Goal: Information Seeking & Learning: Learn about a topic

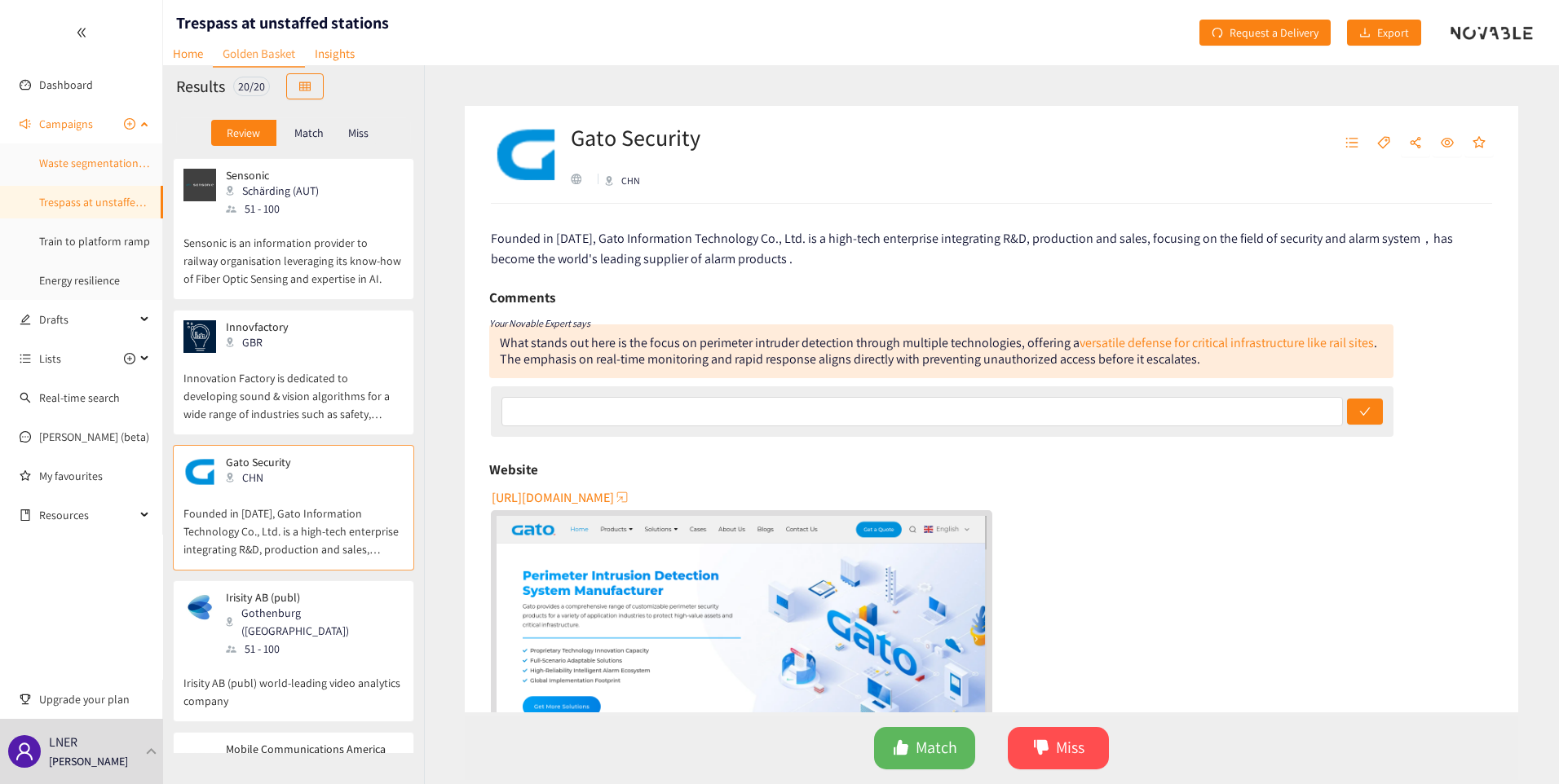
click at [80, 158] on link "Waste segmentation and sorting" at bounding box center [117, 162] width 157 height 15
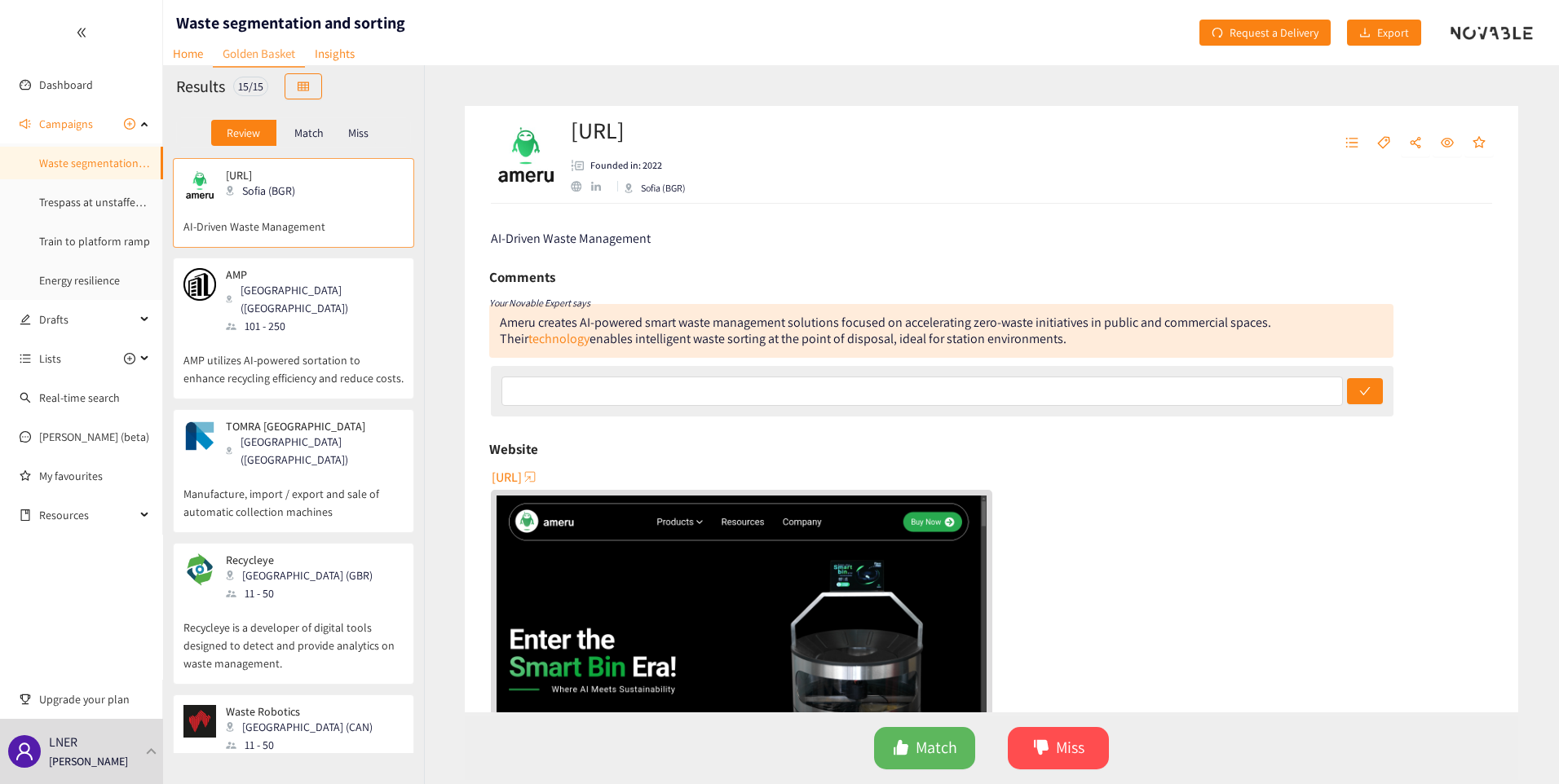
click at [289, 358] on p "AMP utilizes AI-powered sortation to enhance recycling efficiency and reduce co…" at bounding box center [293, 361] width 220 height 52
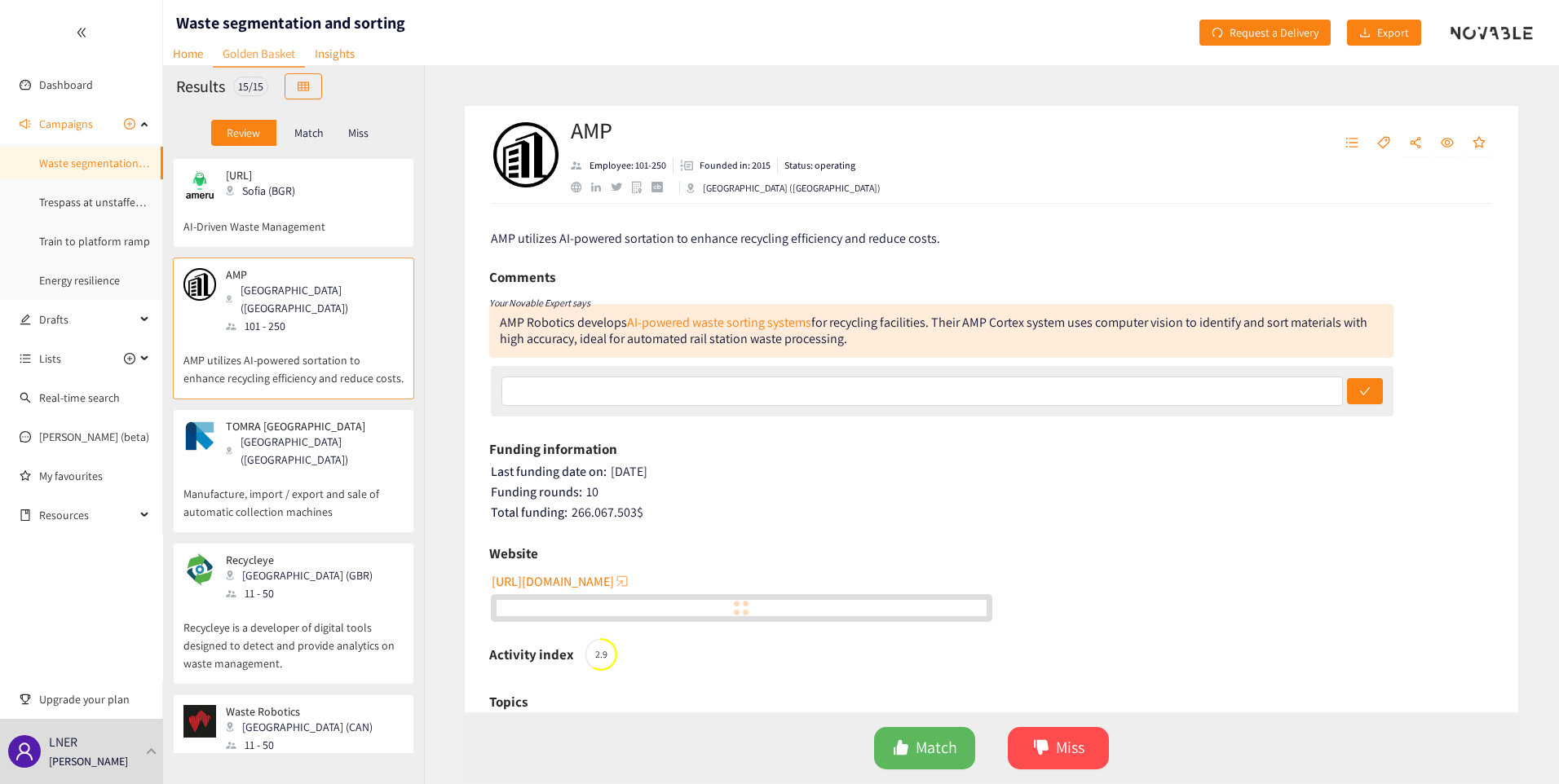
click at [305, 469] on p "Manufacture, import / export and sale of automatic collection machines" at bounding box center [293, 494] width 220 height 52
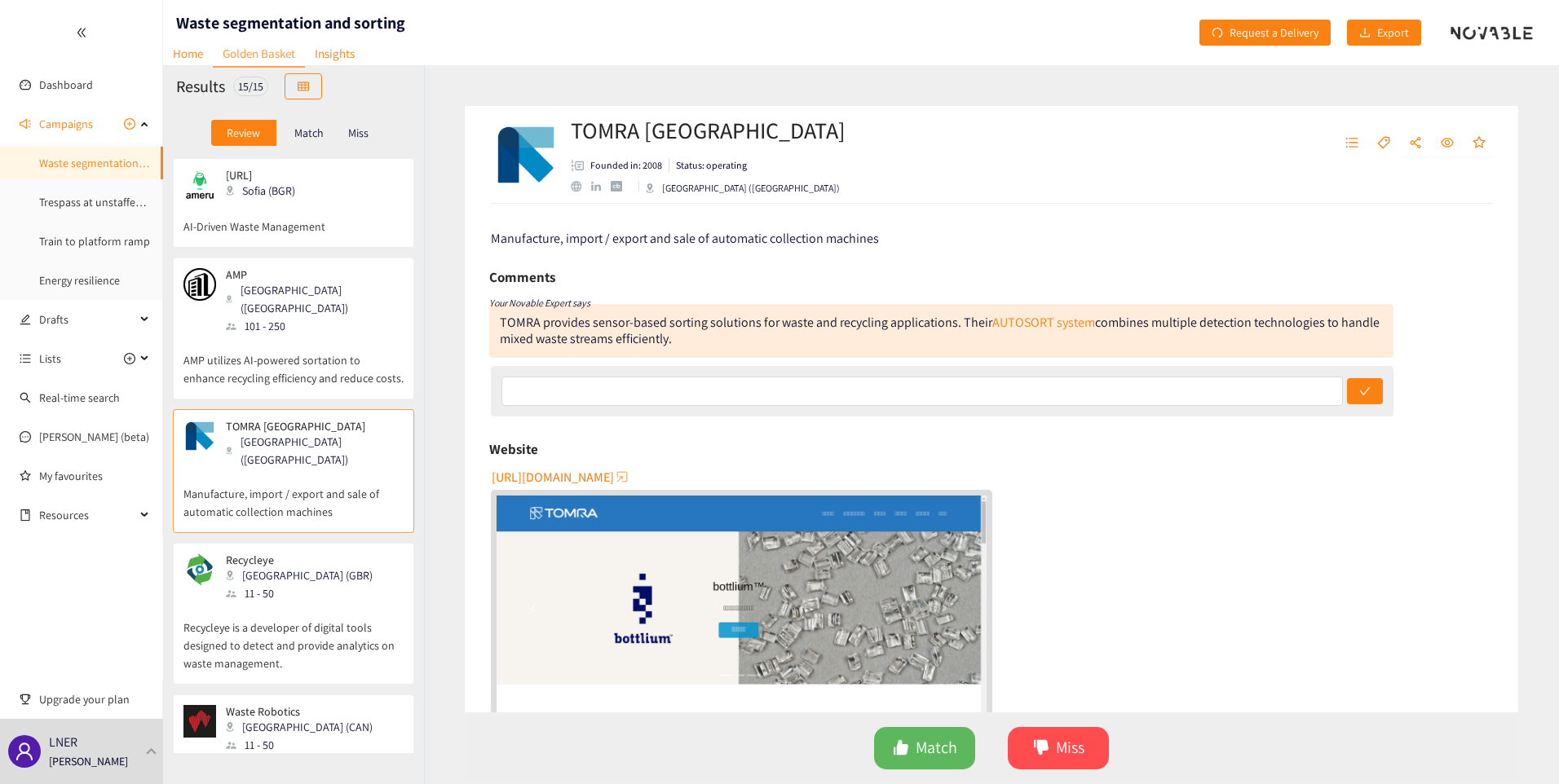
click at [316, 553] on div "Recycleye London (GBR) 11 - 50" at bounding box center [293, 577] width 220 height 49
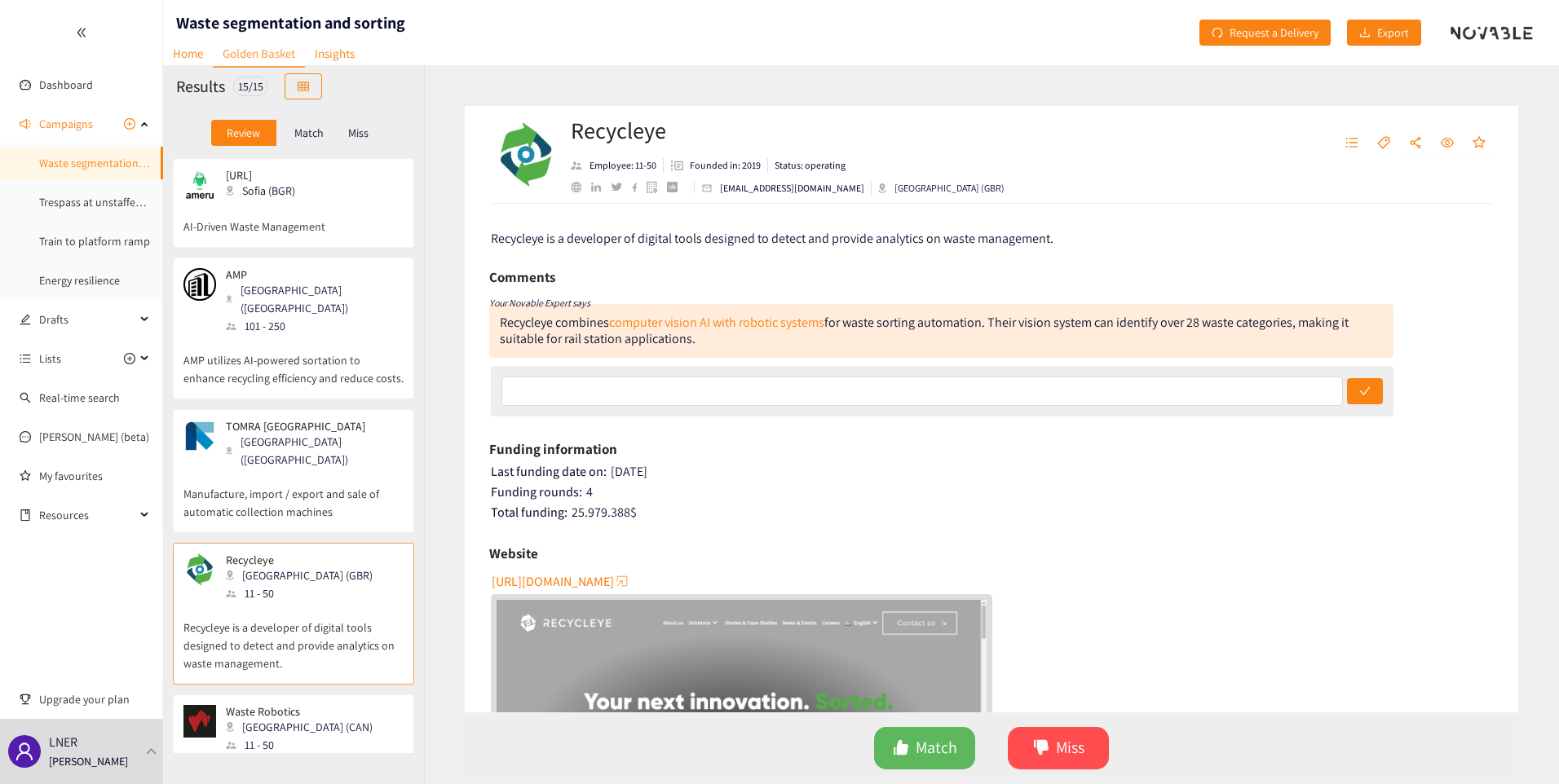
drag, startPoint x: 572, startPoint y: 579, endPoint x: 1001, endPoint y: 441, distance: 450.6
click at [1001, 441] on div "Funding information" at bounding box center [991, 449] width 1004 height 25
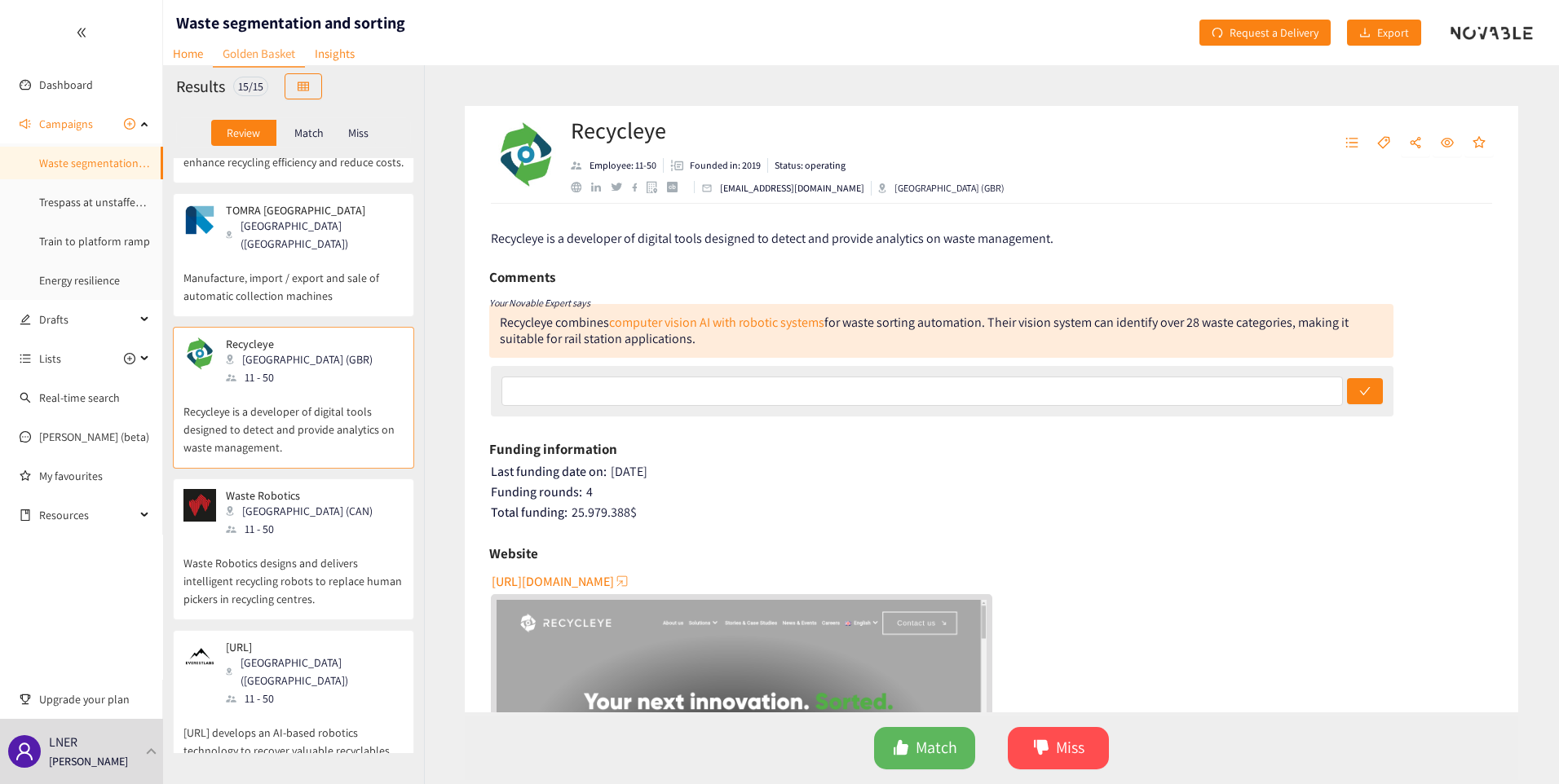
scroll to position [262, 0]
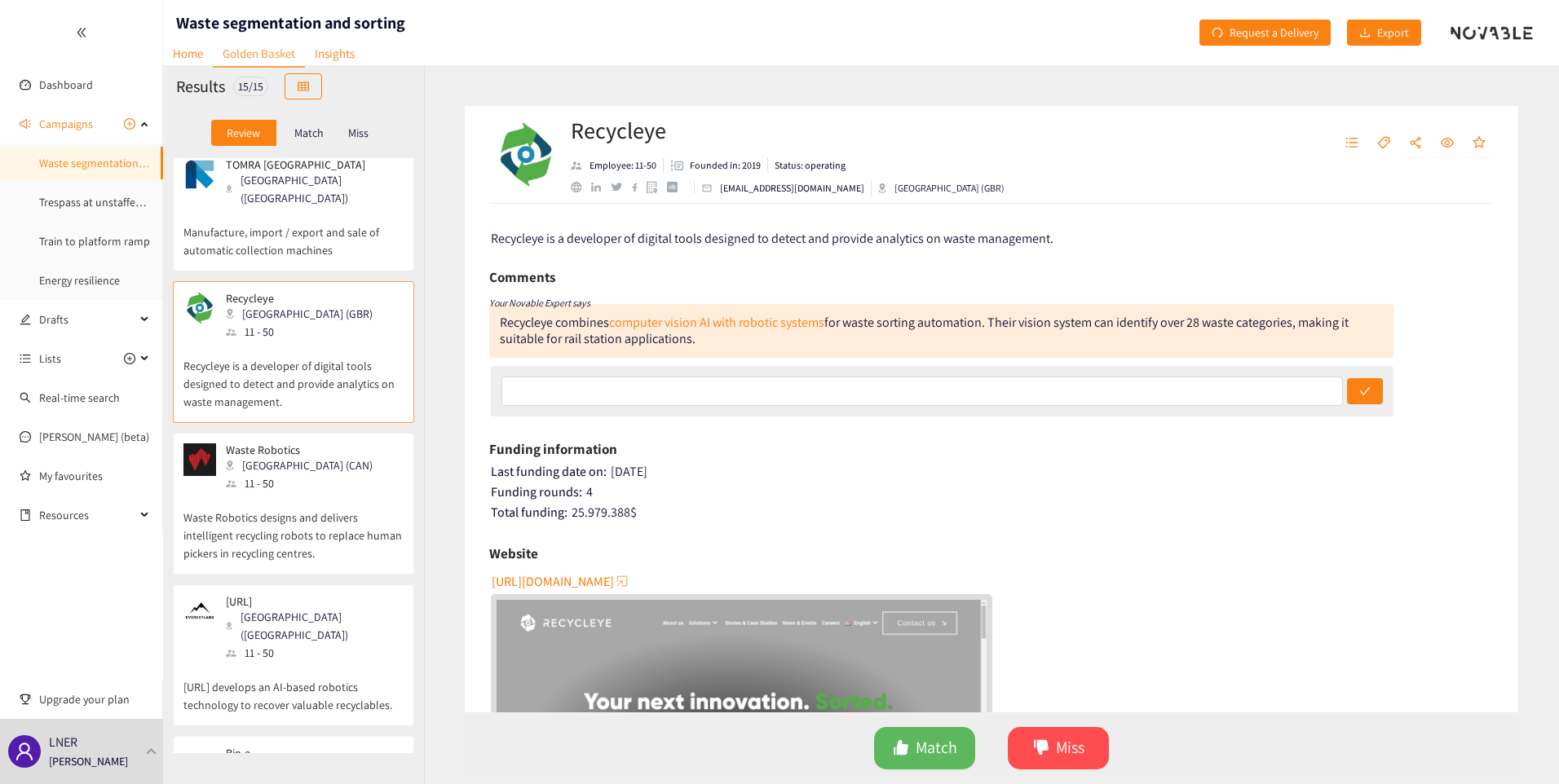
click at [335, 444] on div "Waste Robotics [GEOGRAPHIC_DATA] (CAN) 11 - 50" at bounding box center [293, 468] width 220 height 49
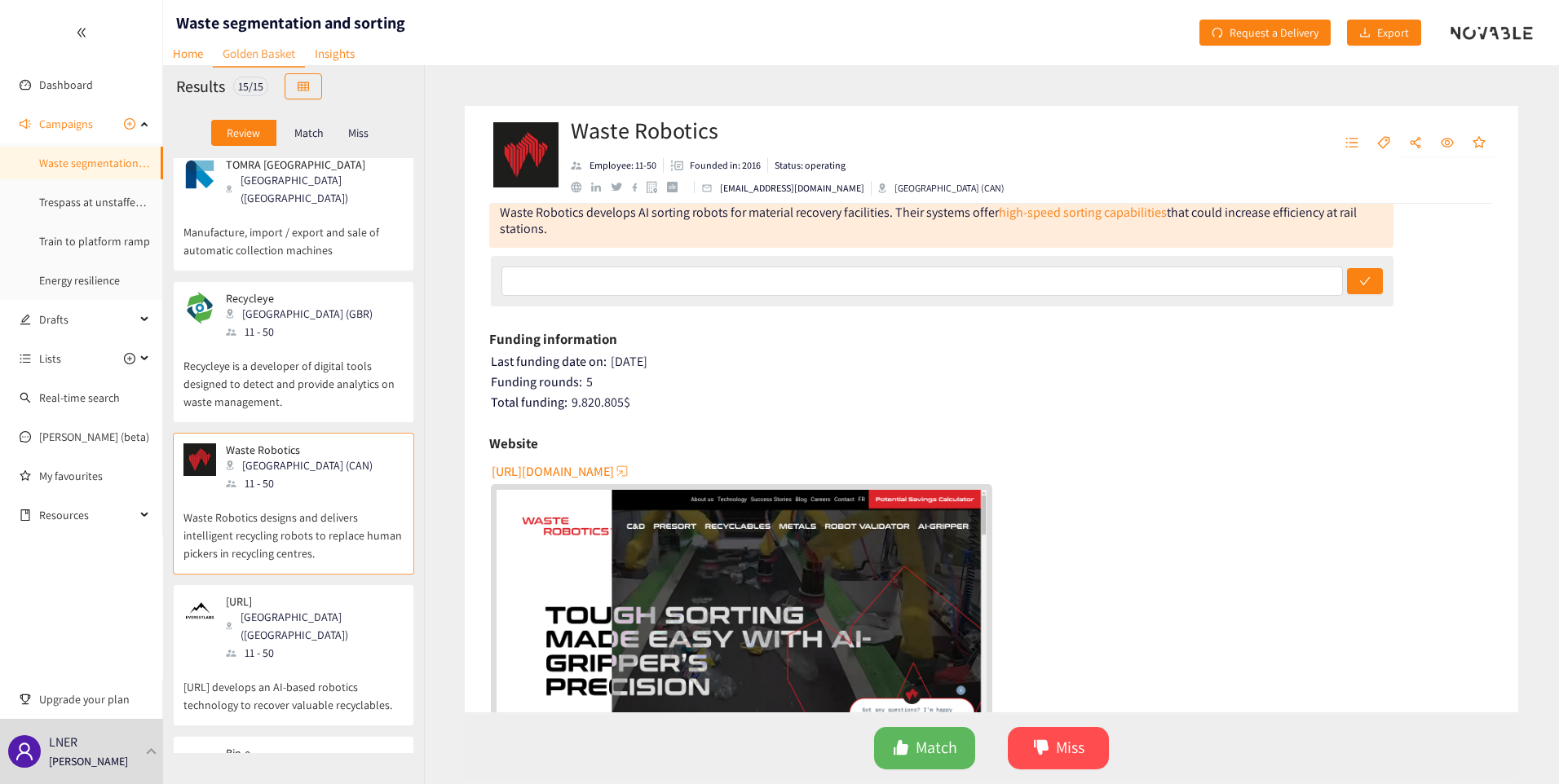
scroll to position [163, 0]
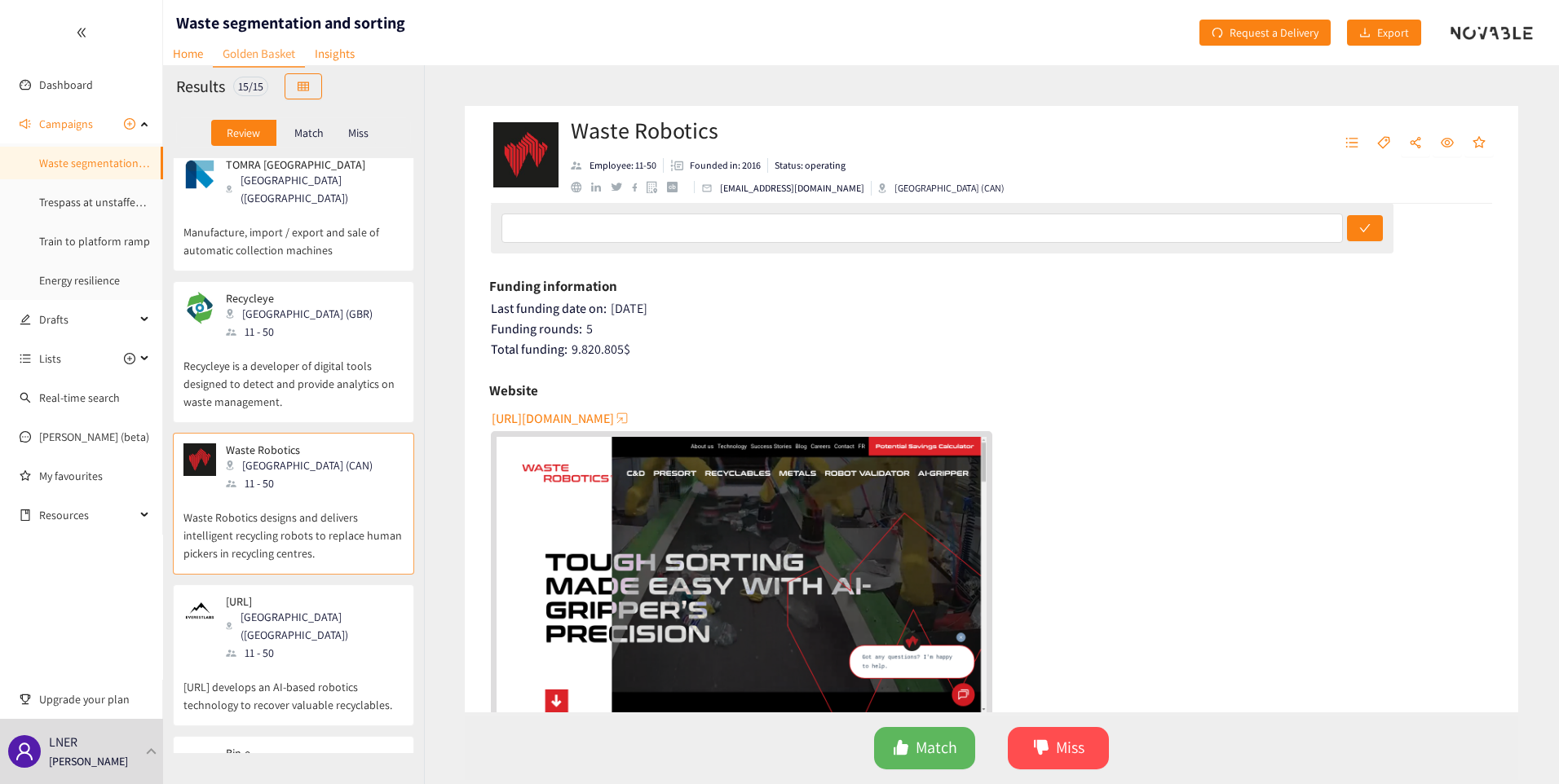
click at [333, 595] on div "[URL] Fremont ([GEOGRAPHIC_DATA]) 11 - 50" at bounding box center [293, 628] width 220 height 67
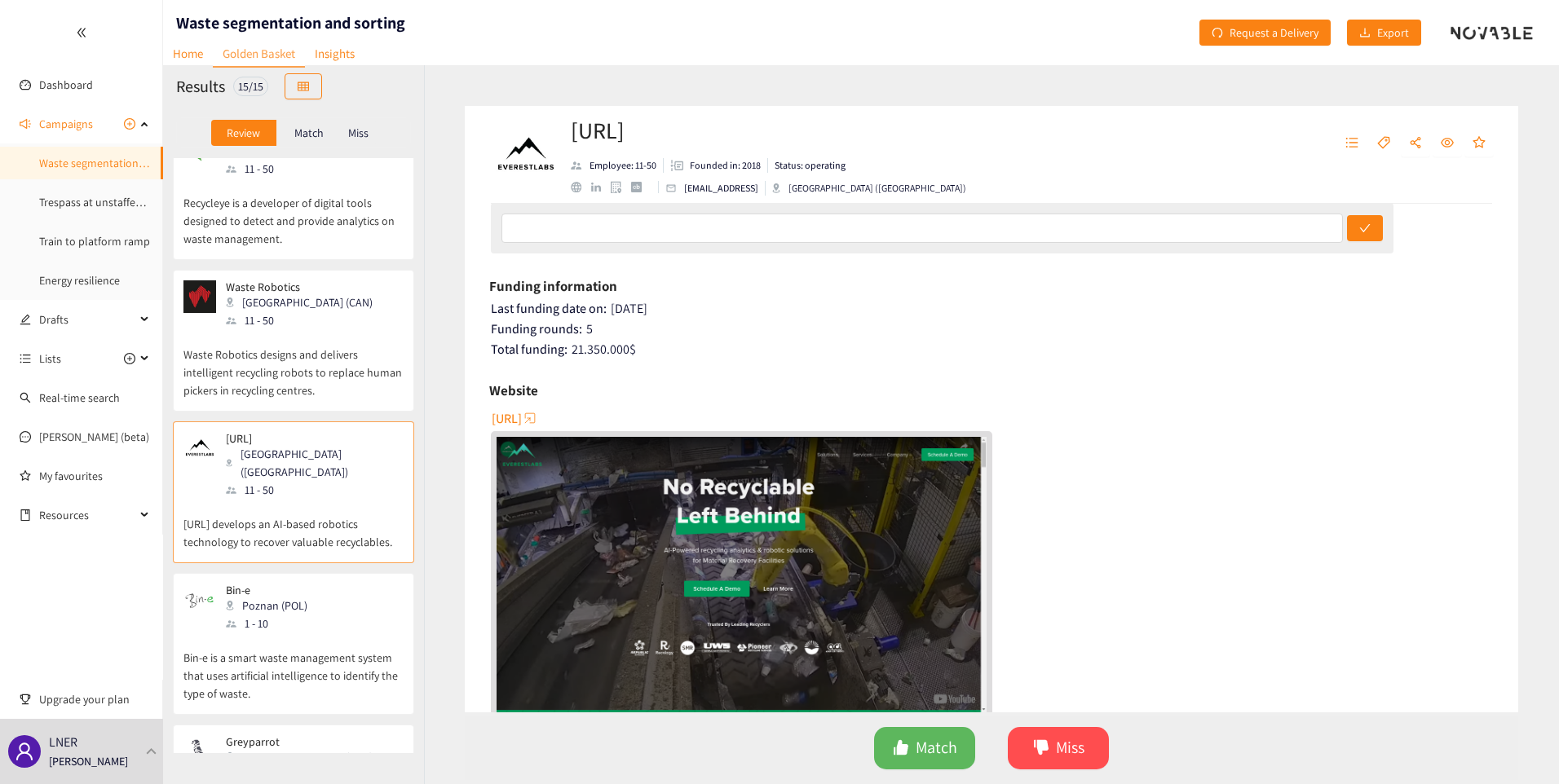
scroll to position [245, 0]
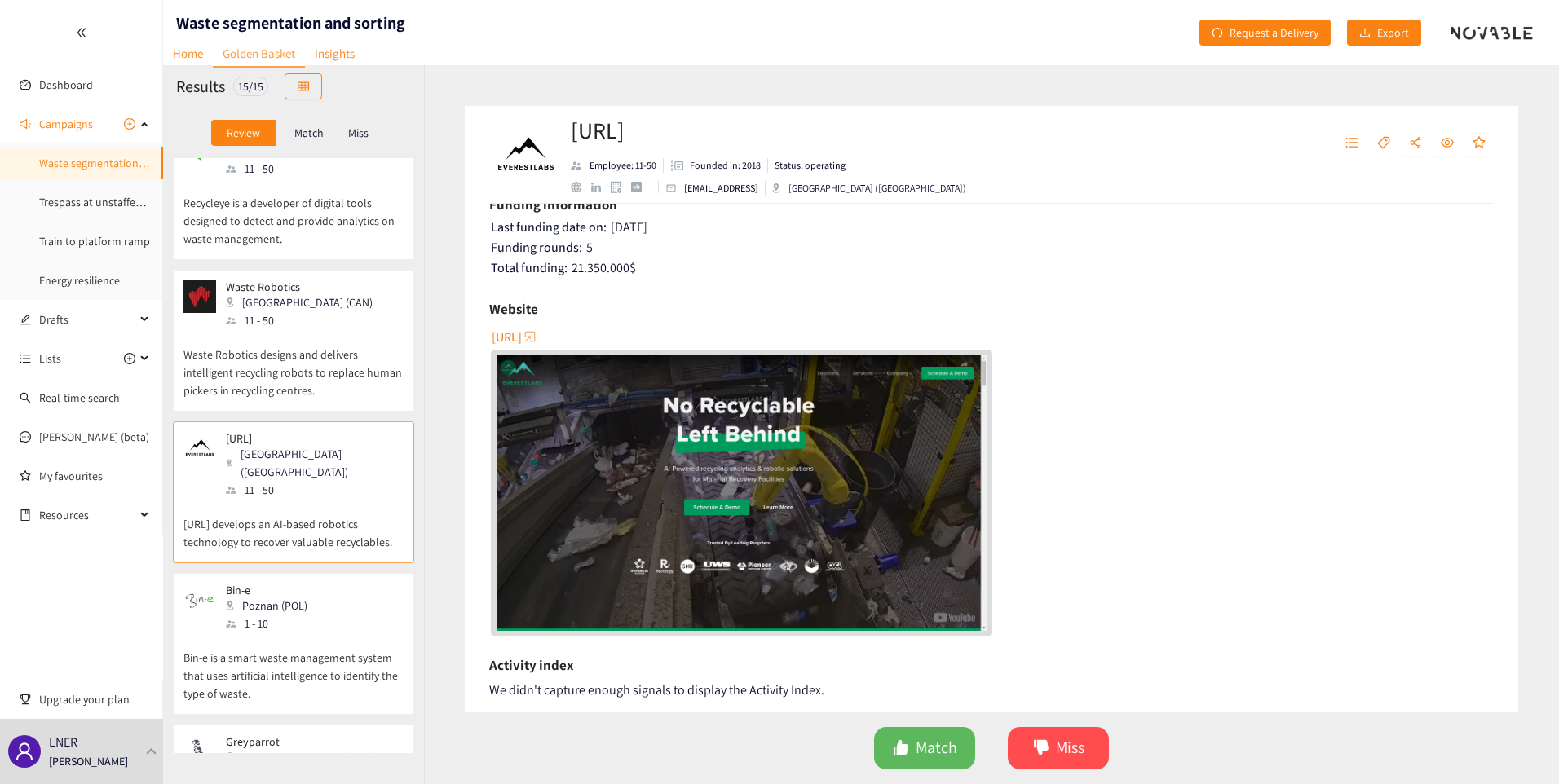
click at [315, 633] on p "Bin-e is a smart waste management system that uses artificial intelligence to i…" at bounding box center [293, 668] width 220 height 70
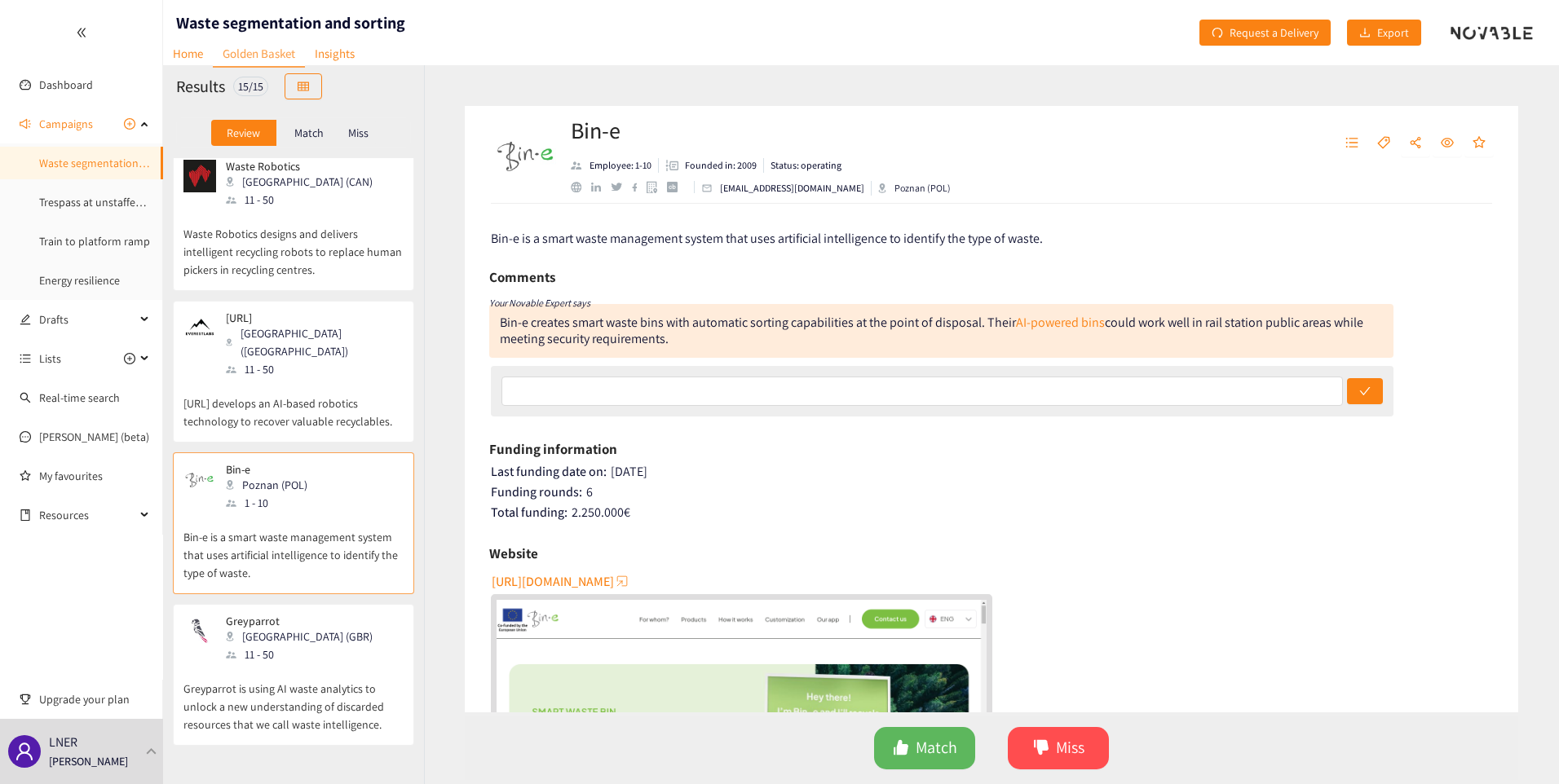
scroll to position [588, 0]
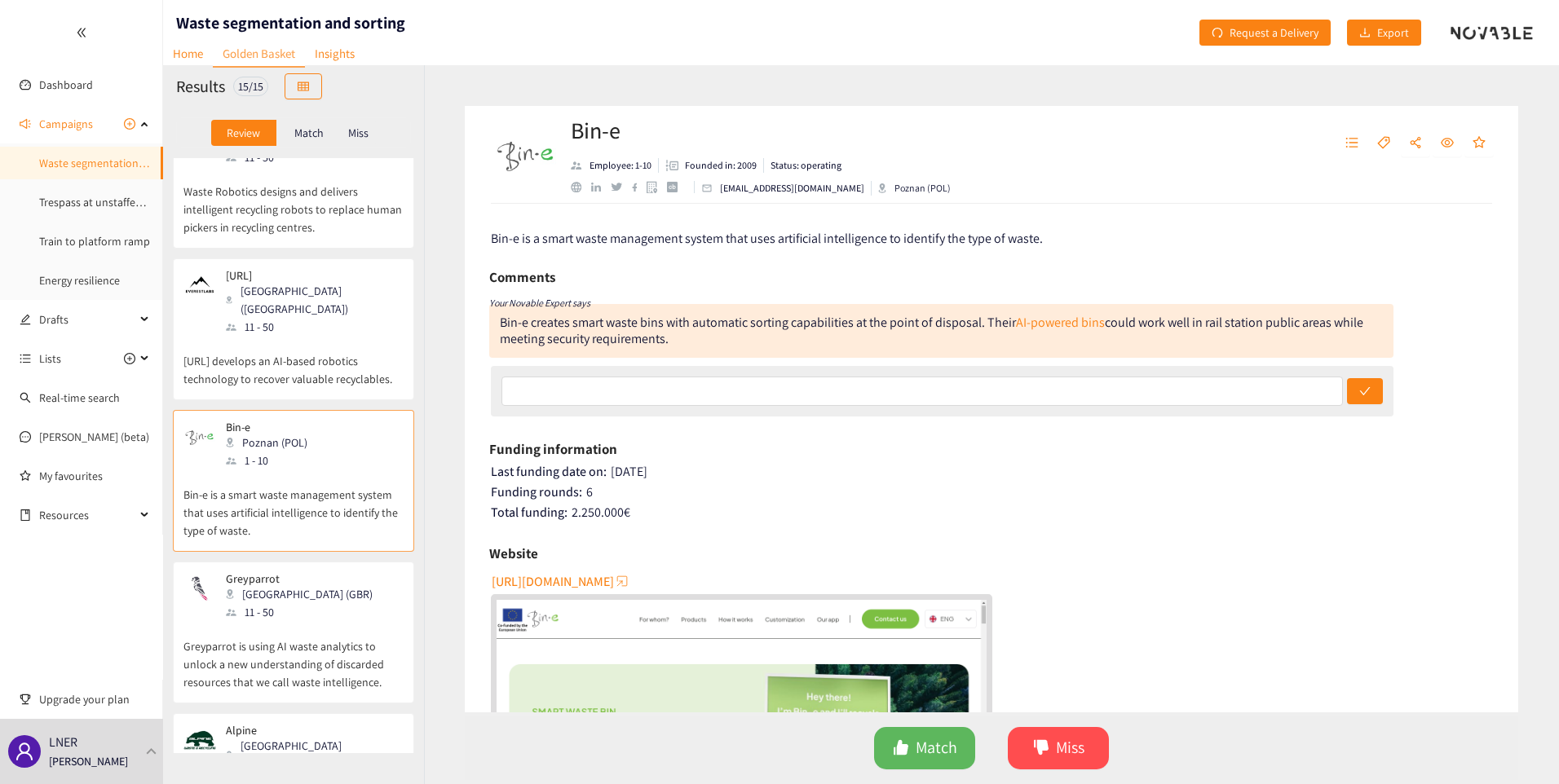
click at [334, 572] on div "Greyparrot [GEOGRAPHIC_DATA] (GBR) 11 - 50" at bounding box center [293, 596] width 220 height 49
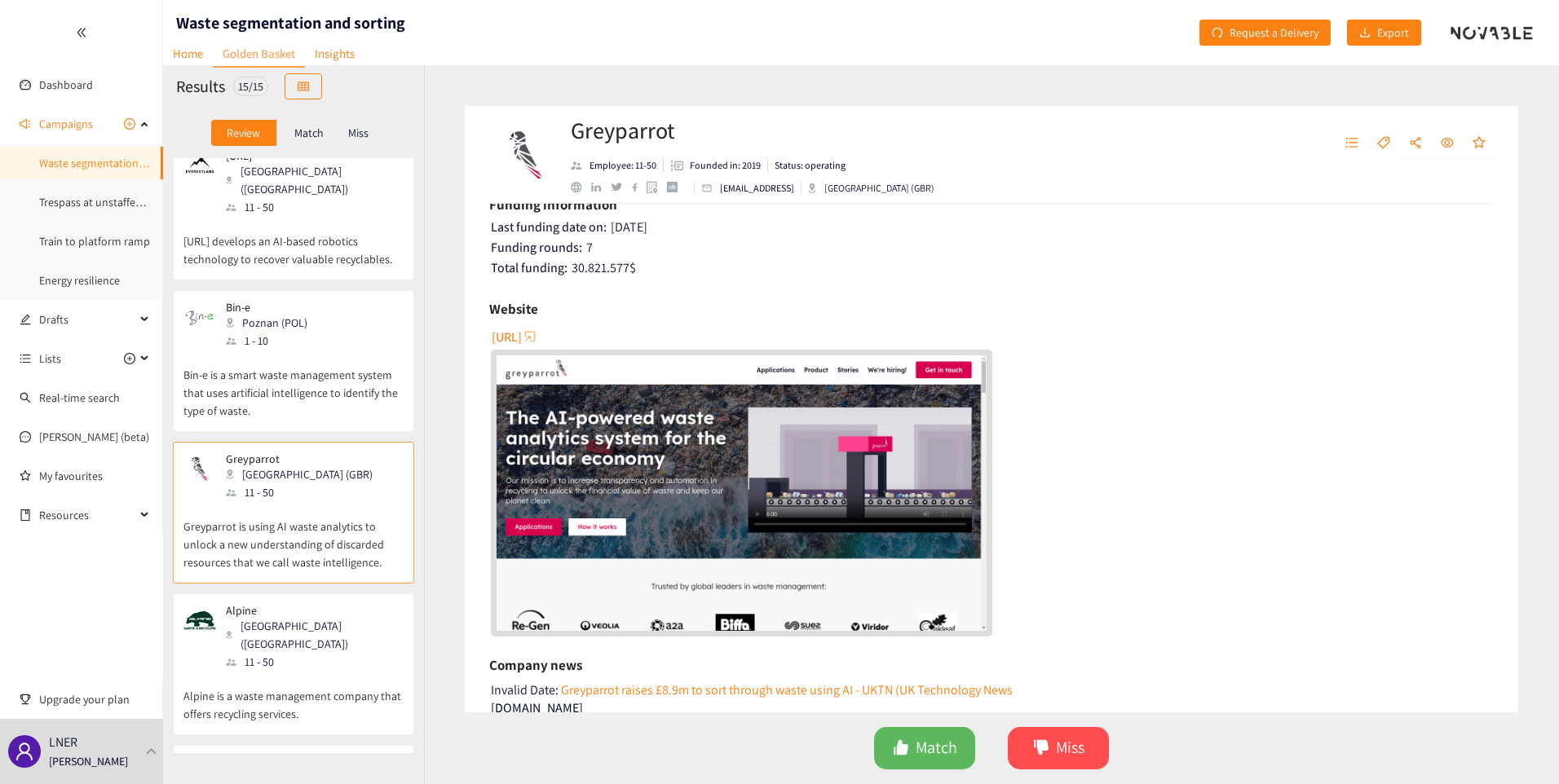
scroll to position [750, 0]
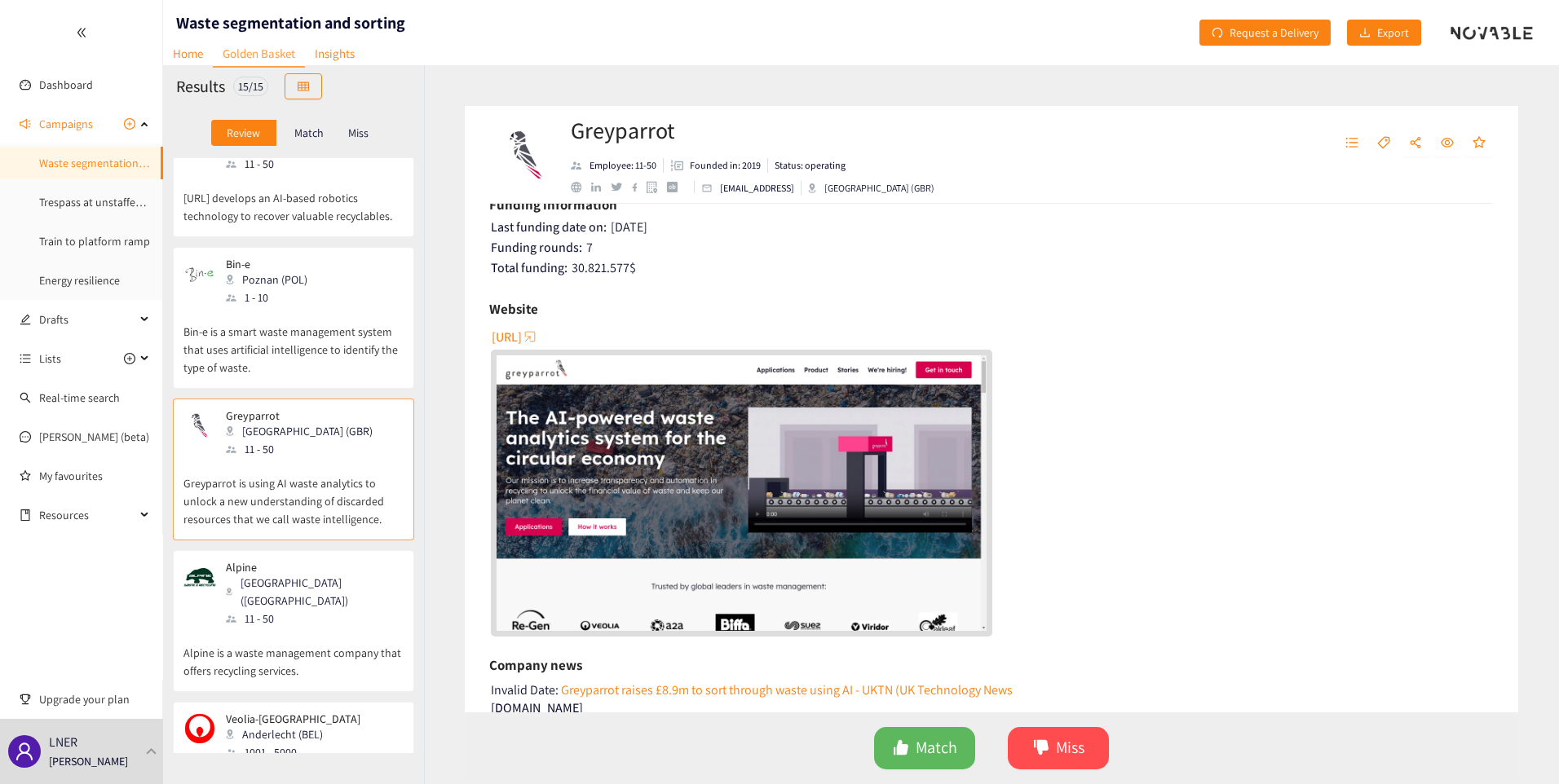
click at [300, 610] on div "11 - 50" at bounding box center [314, 619] width 176 height 18
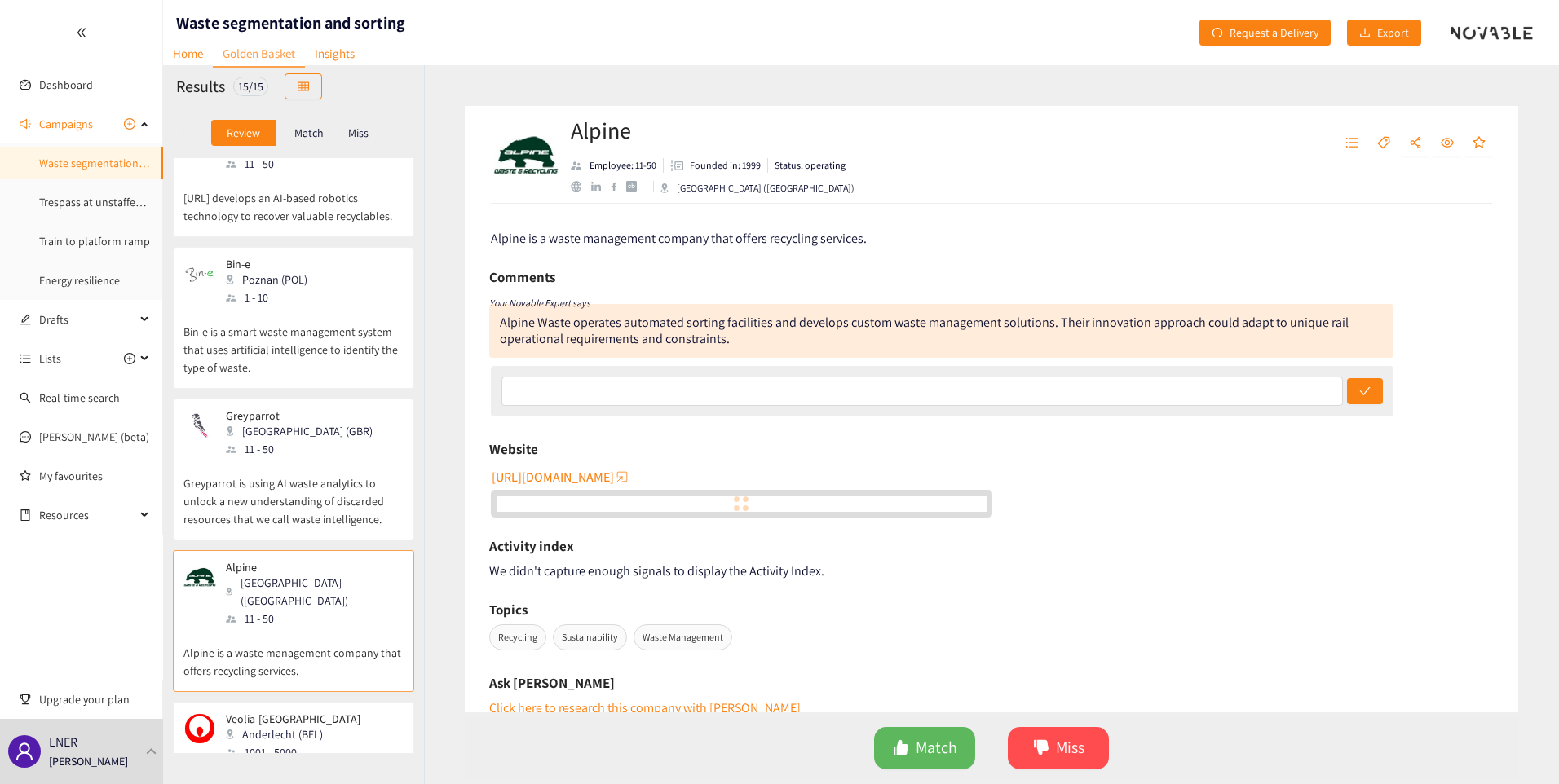
click at [271, 743] on div "1001 - 5000" at bounding box center [298, 752] width 144 height 18
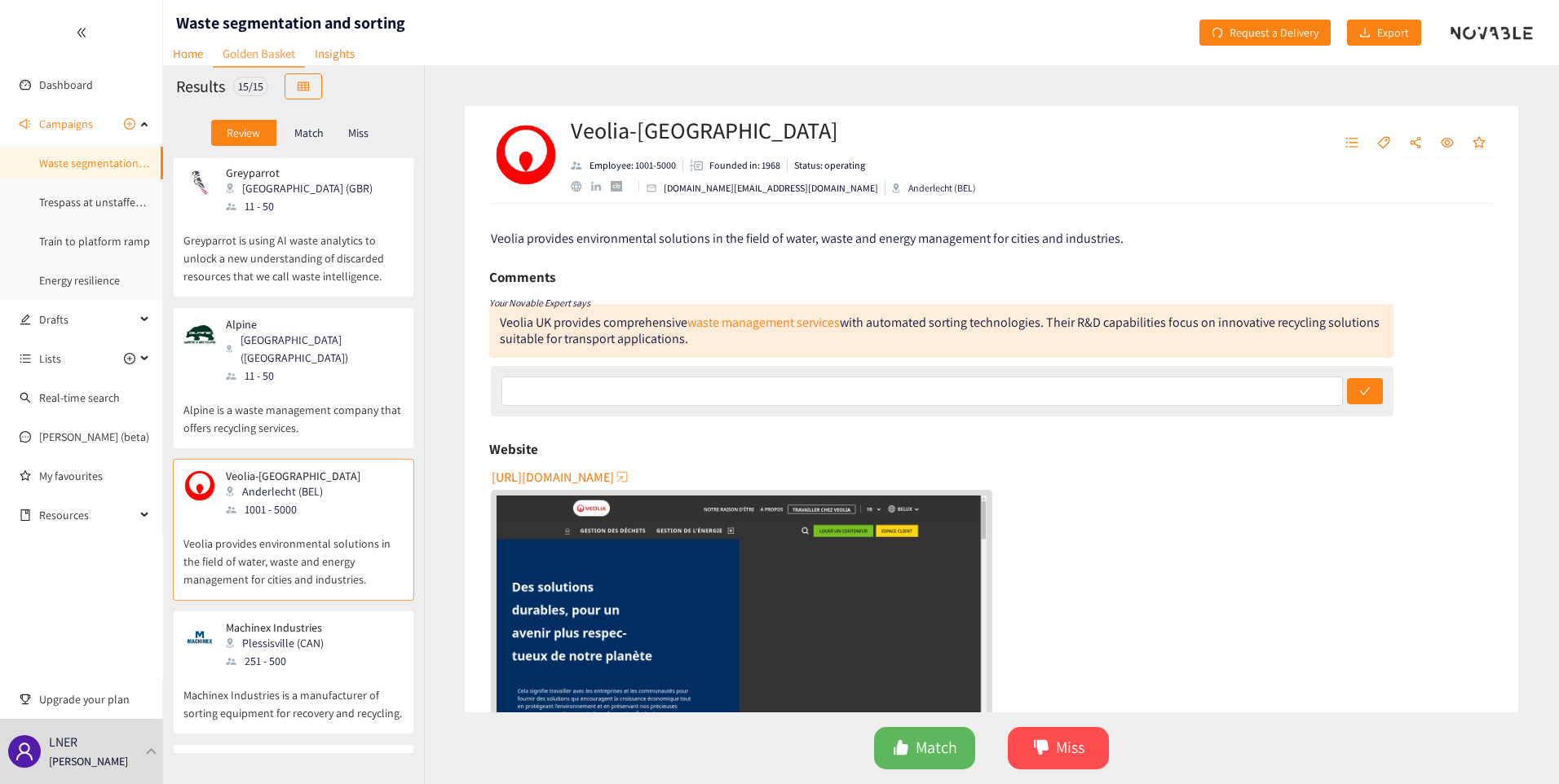
scroll to position [995, 0]
click at [289, 651] on div "251 - 500" at bounding box center [280, 660] width 108 height 18
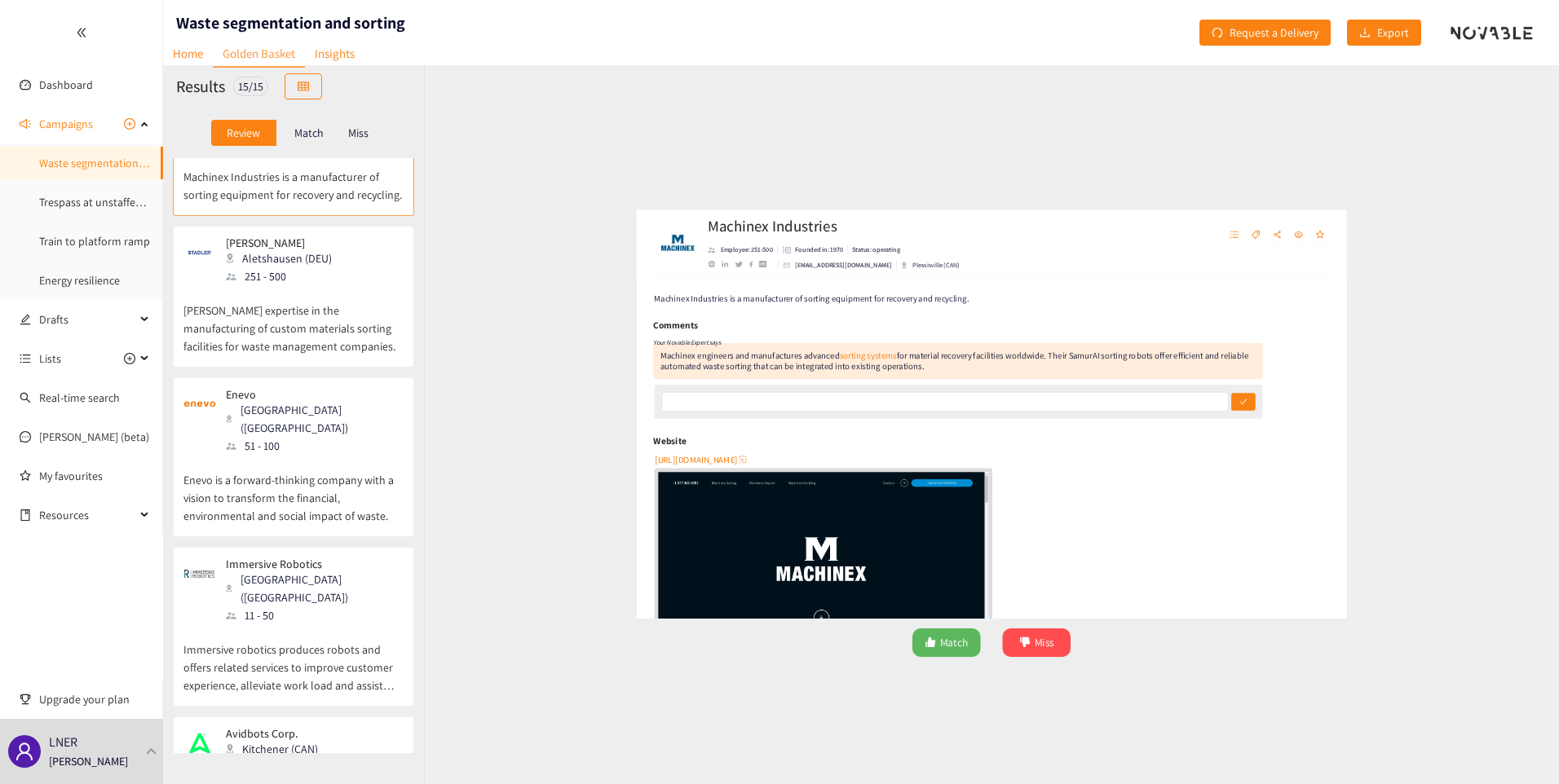
scroll to position [1538, 0]
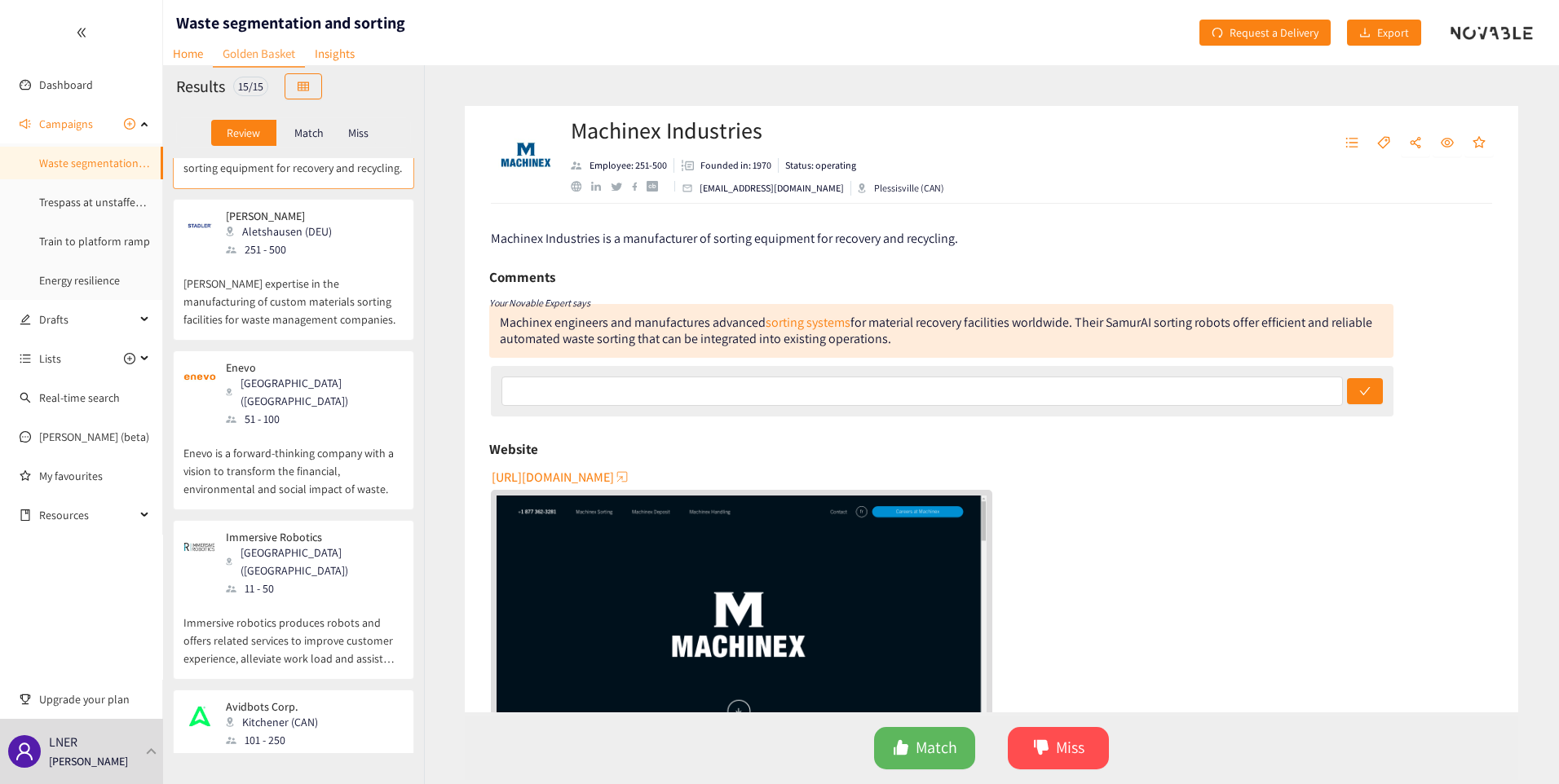
click at [283, 749] on p "Avidbots designs, manufactures, sells and supports autonomous connected robots …" at bounding box center [293, 784] width 220 height 70
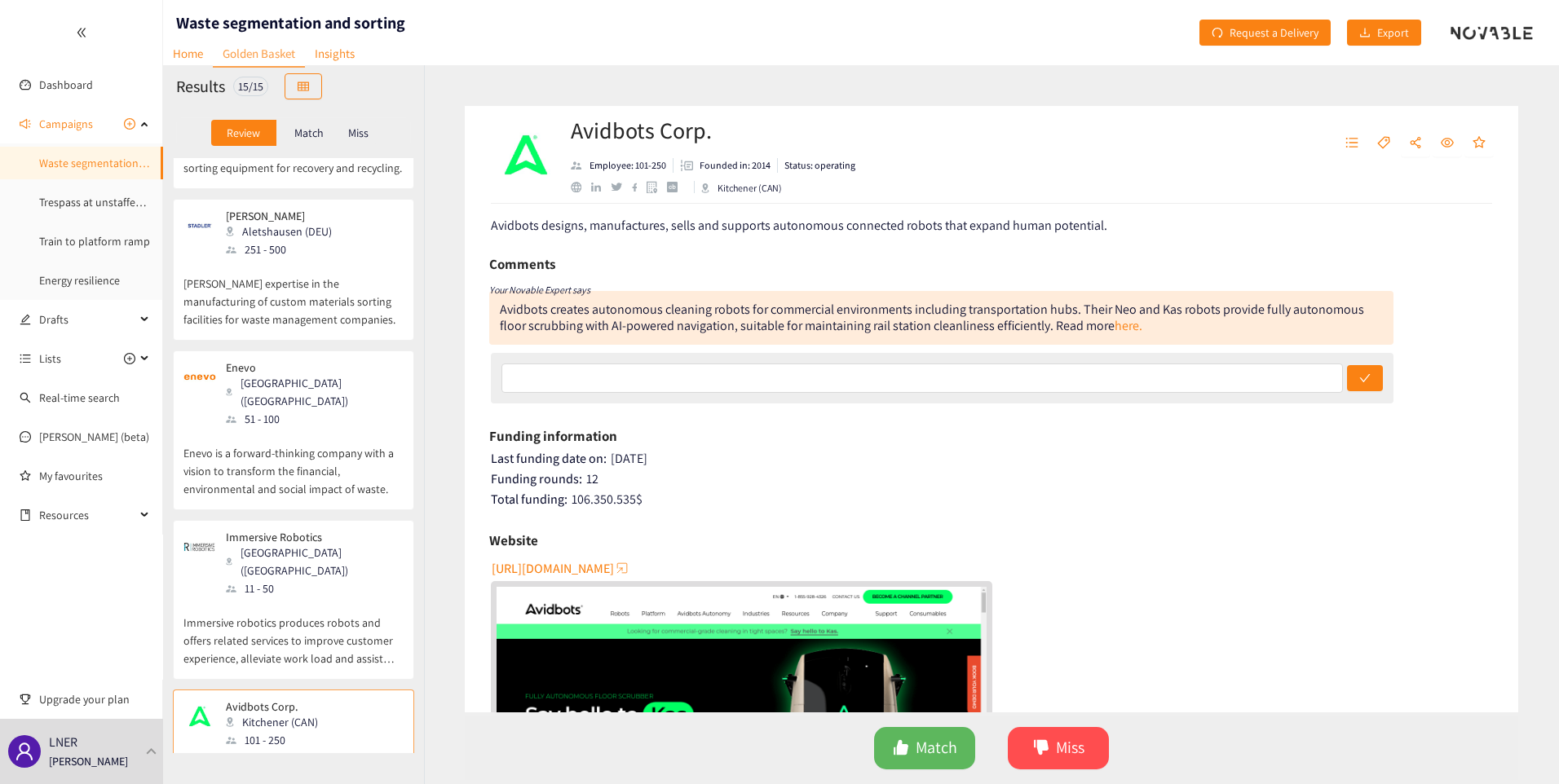
scroll to position [0, 0]
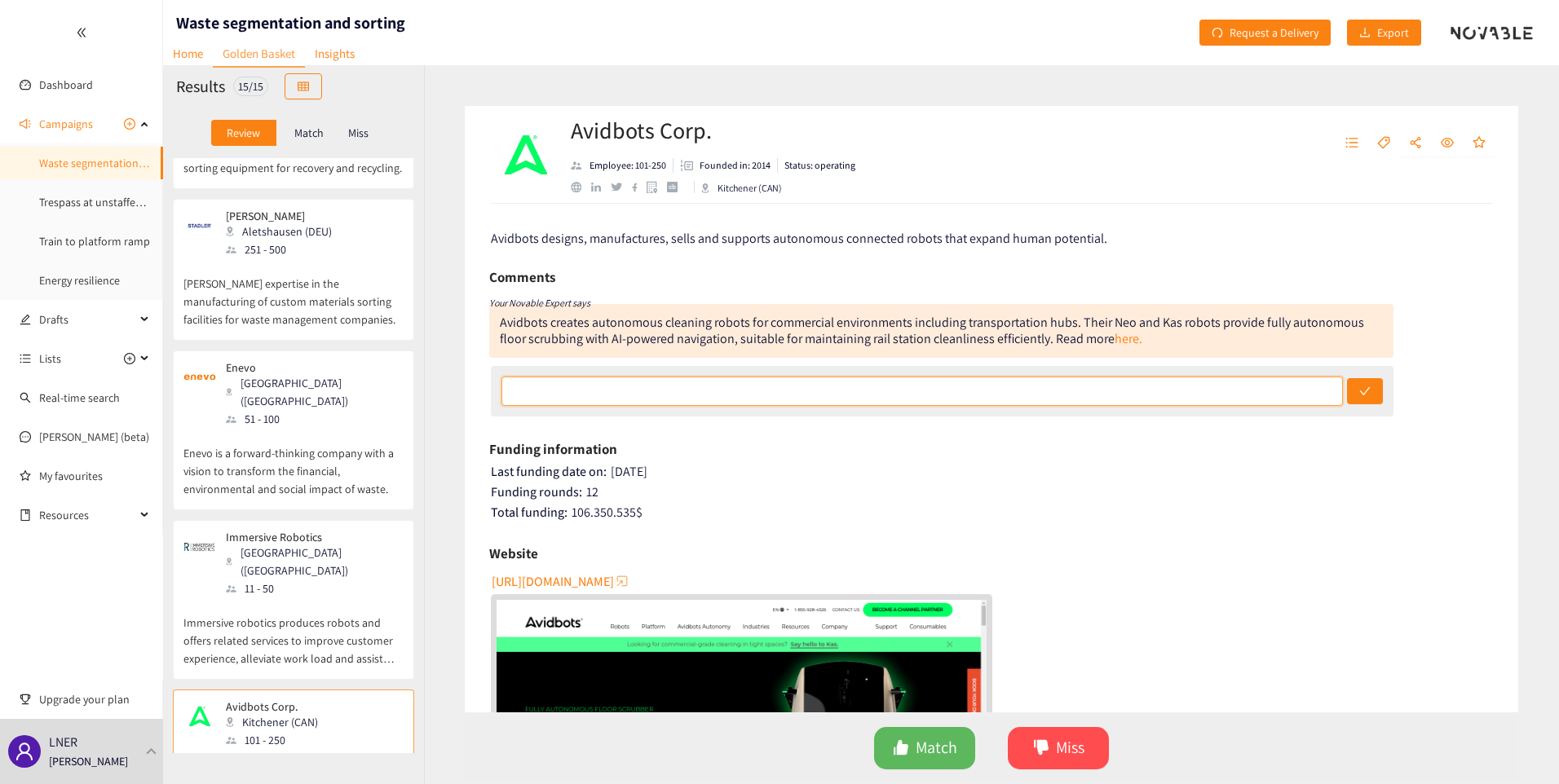
click at [527, 381] on input "text" at bounding box center [922, 390] width 841 height 29
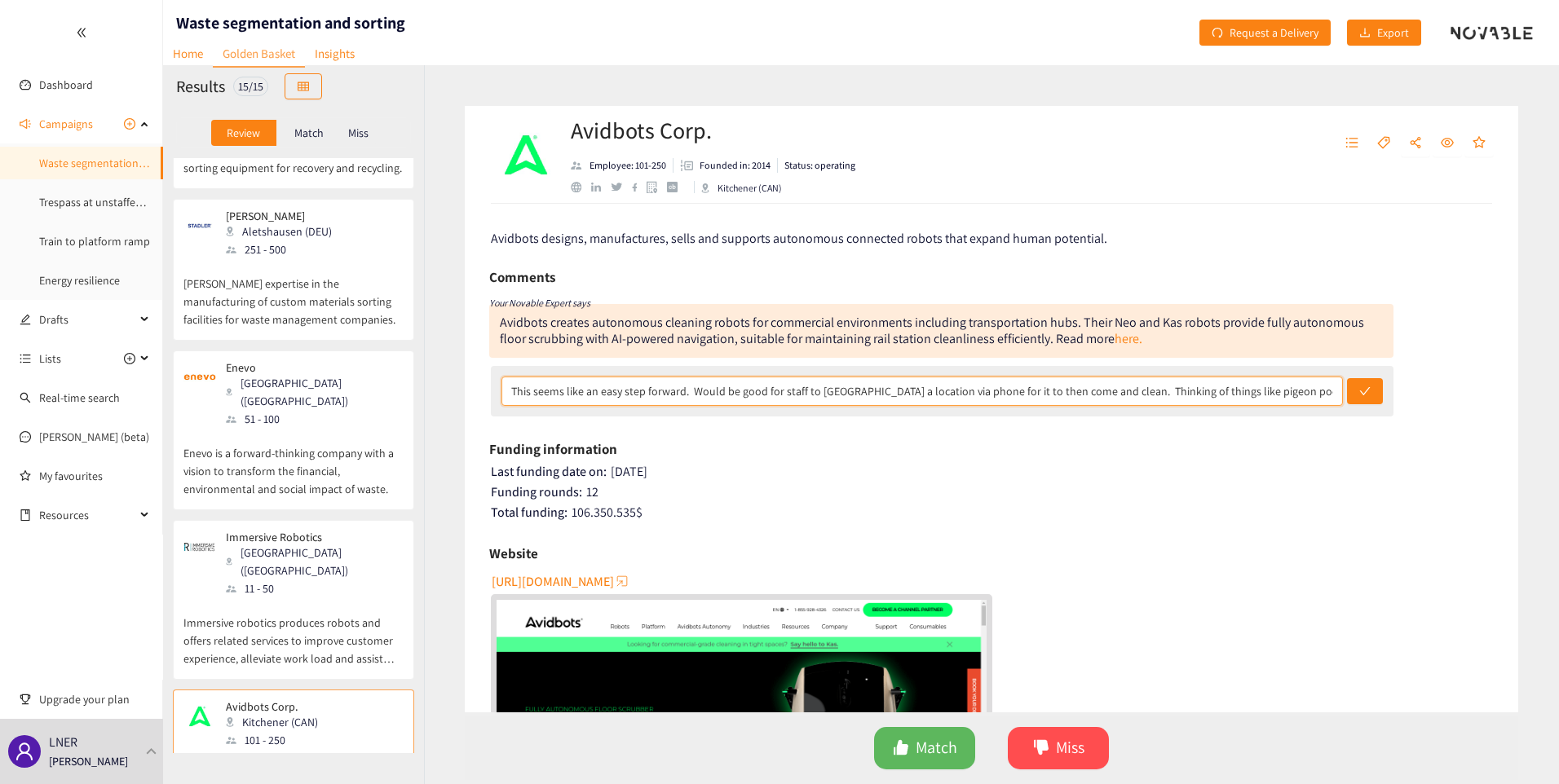
type input "This seems like an easy step forward. Would be good for staff to [GEOGRAPHIC_DA…"
click at [1347, 378] on button "submit" at bounding box center [1365, 391] width 36 height 26
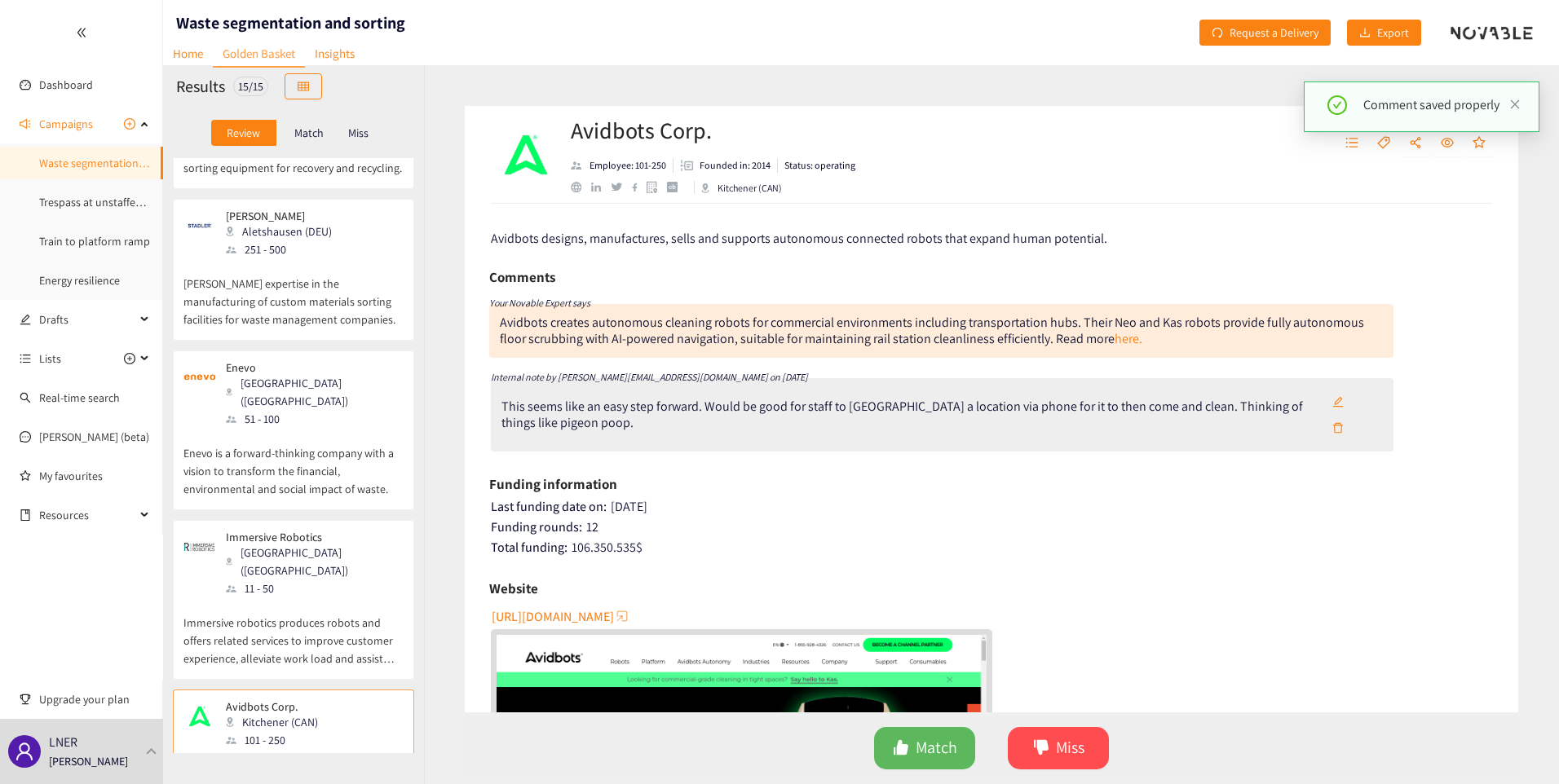
click at [251, 597] on p "Immersive robotics produces robots and offers related services to improve custo…" at bounding box center [293, 632] width 220 height 70
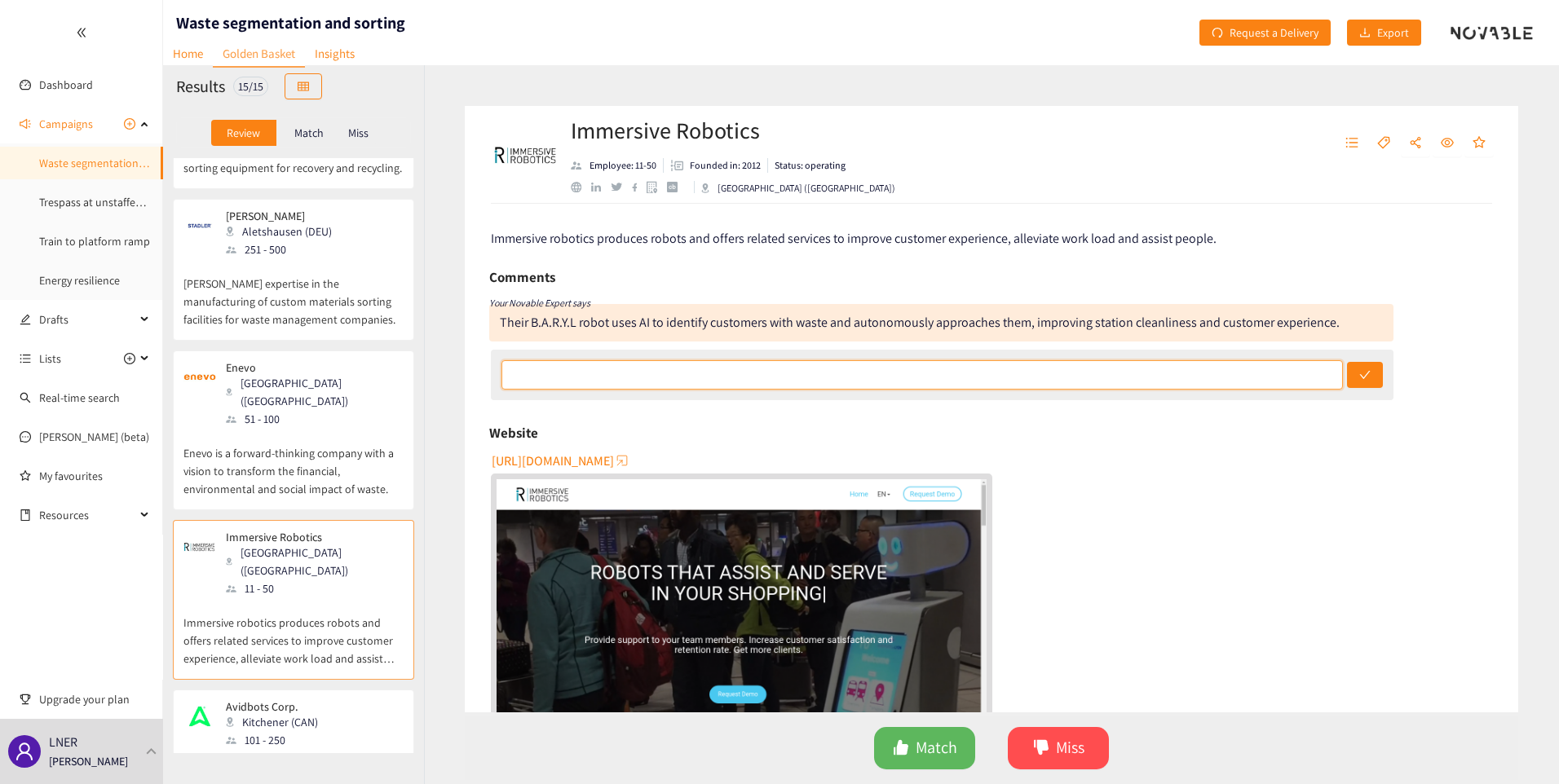
click at [725, 373] on input "text" at bounding box center [922, 374] width 841 height 29
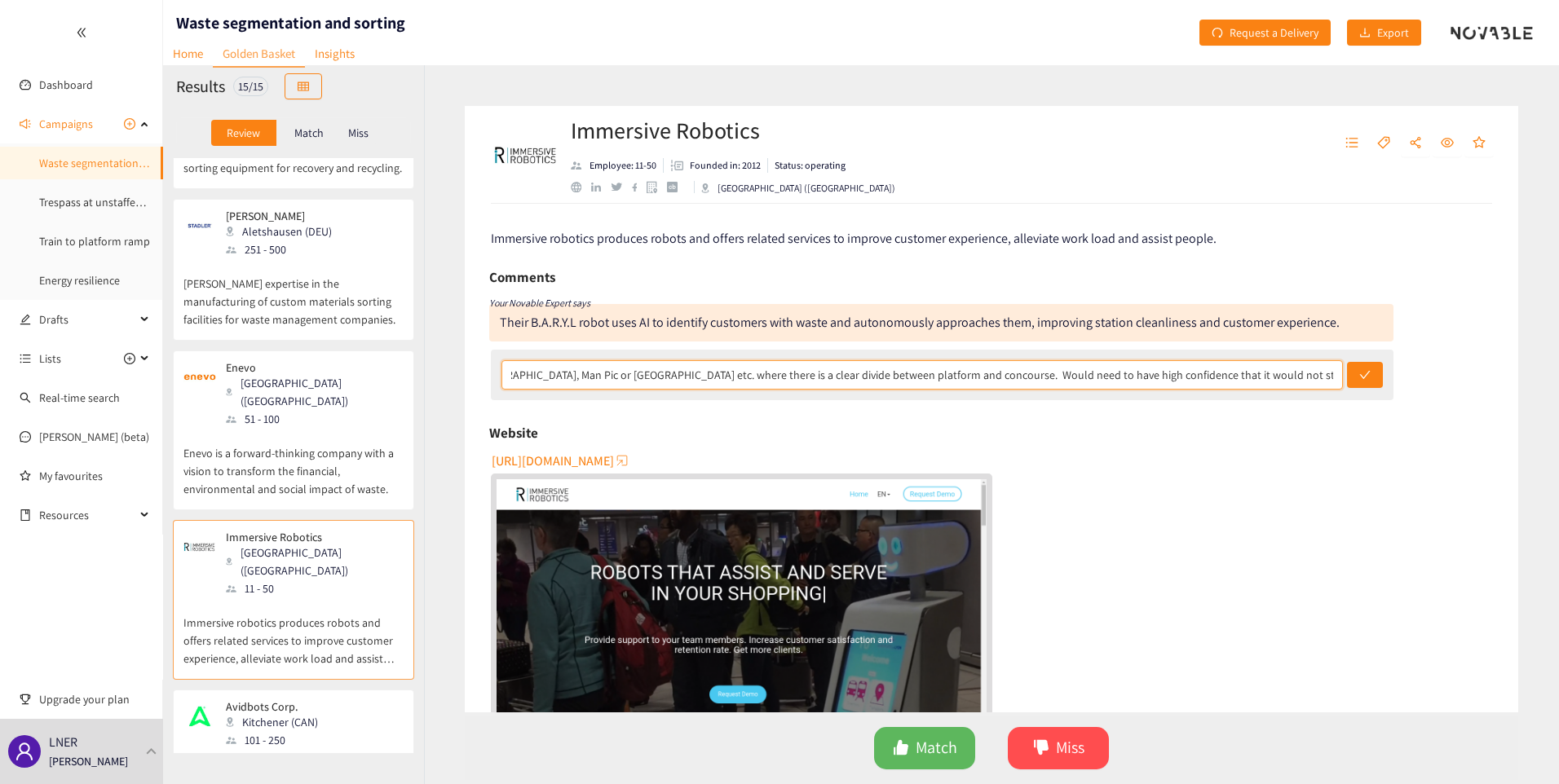
scroll to position [0, 319]
type input "Looks fun and novel. Would happily work in stations like [GEOGRAPHIC_DATA], Man…"
click at [1347, 362] on button "submit" at bounding box center [1365, 375] width 36 height 26
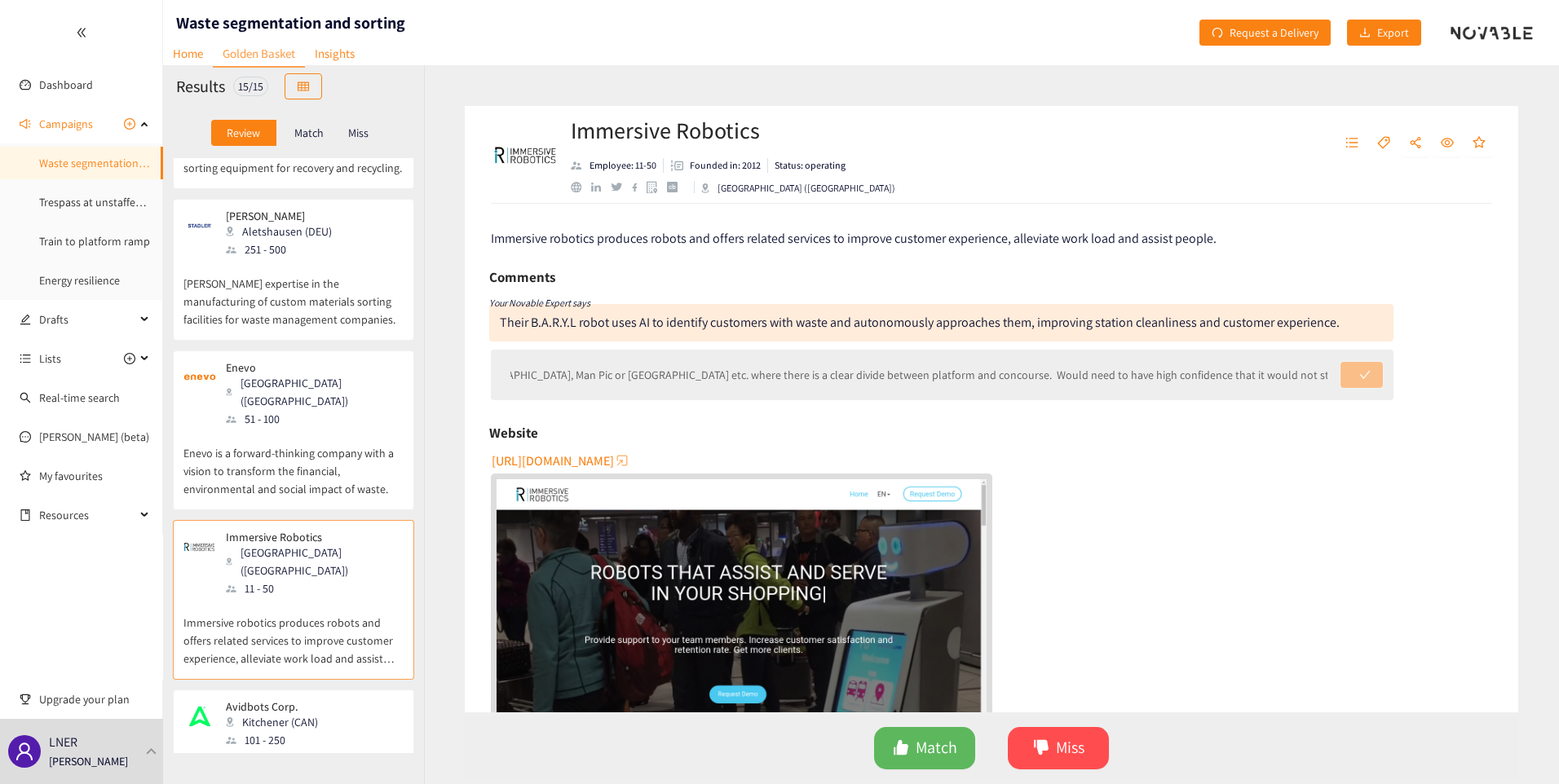
scroll to position [0, 0]
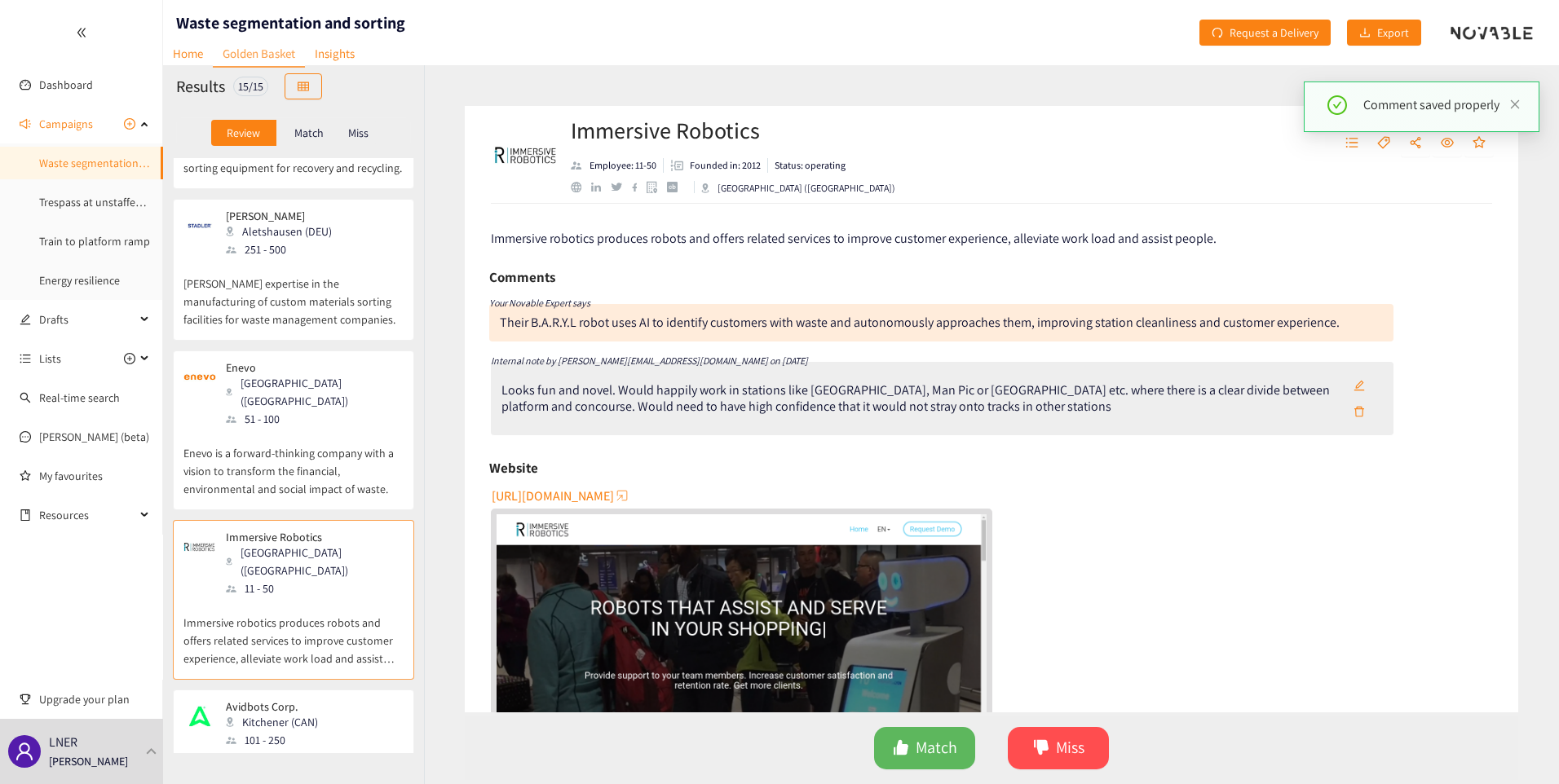
click at [1354, 380] on icon "edit" at bounding box center [1359, 385] width 11 height 11
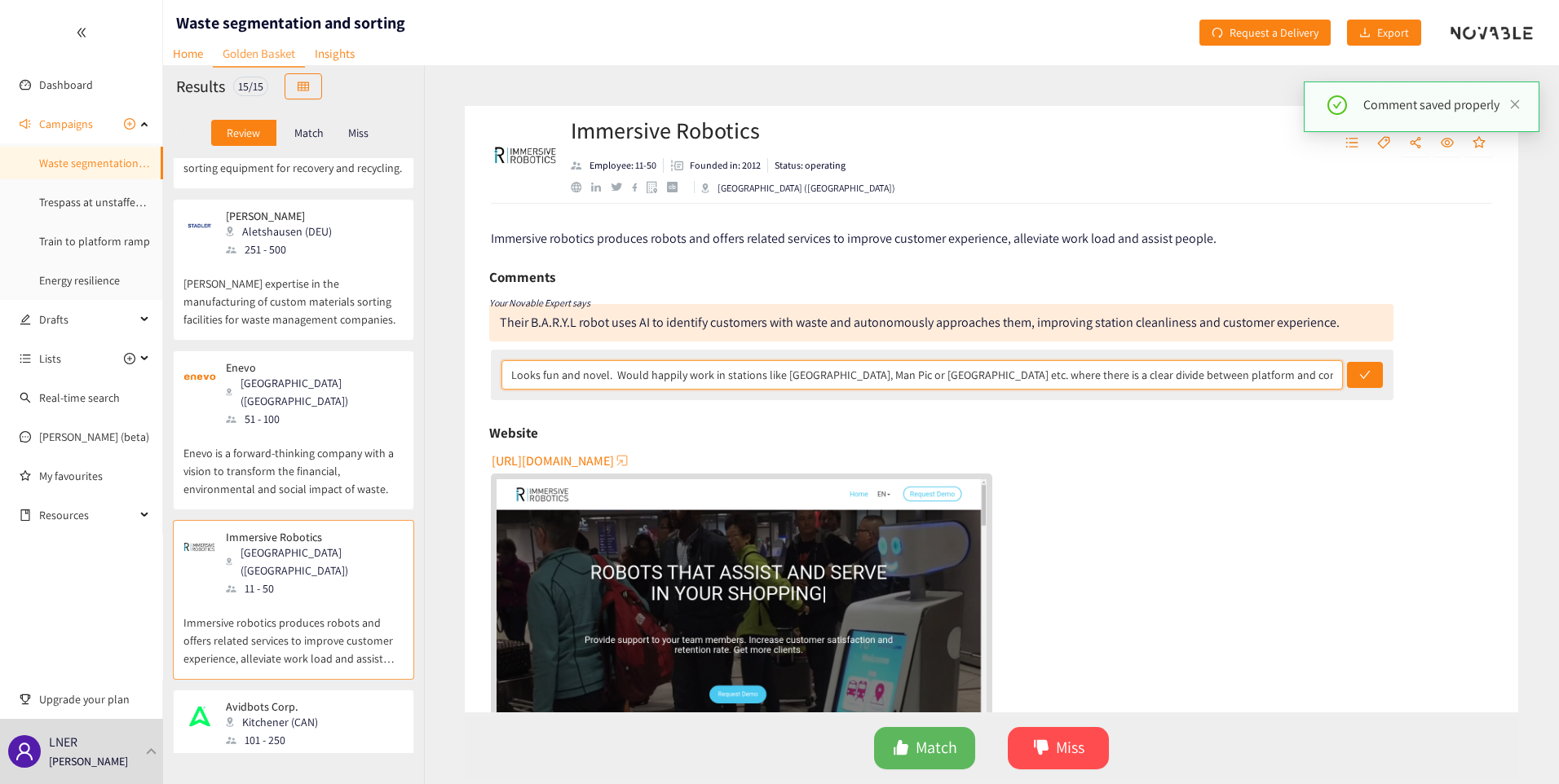
click at [1327, 383] on input "Looks fun and novel. Would happily work in stations like [GEOGRAPHIC_DATA], Man…" at bounding box center [922, 374] width 841 height 29
click at [1319, 377] on input "Looks fun and novel. Would happily work in stations like [GEOGRAPHIC_DATA], Man…" at bounding box center [922, 374] width 841 height 29
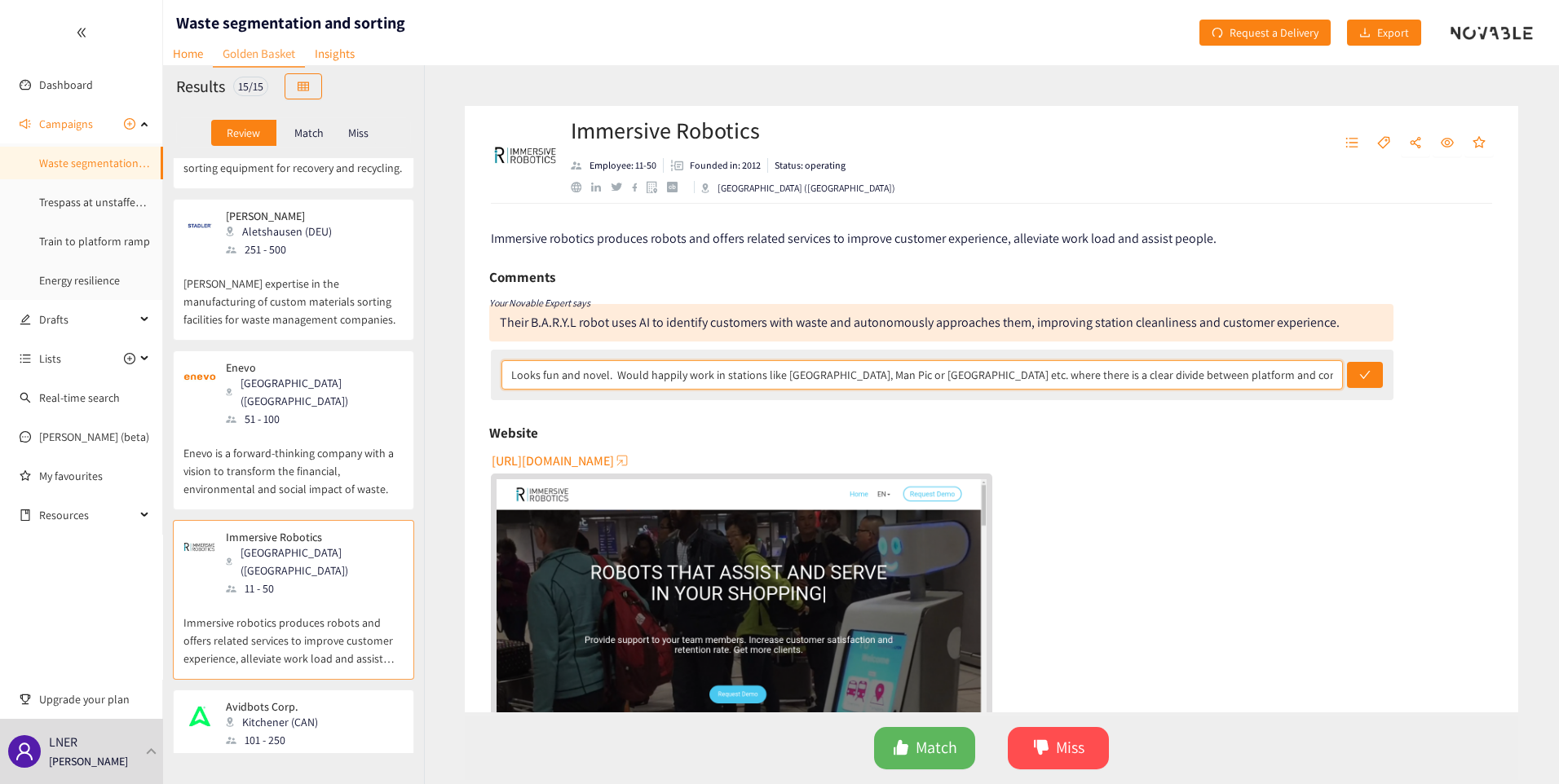
click at [1319, 377] on input "Looks fun and novel. Would happily work in stations like [GEOGRAPHIC_DATA], Man…" at bounding box center [922, 374] width 841 height 29
type input "Looks fun and novel. Would happily work in stations like [GEOGRAPHIC_DATA], Man…"
click at [1347, 362] on button "submit" at bounding box center [1365, 375] width 36 height 26
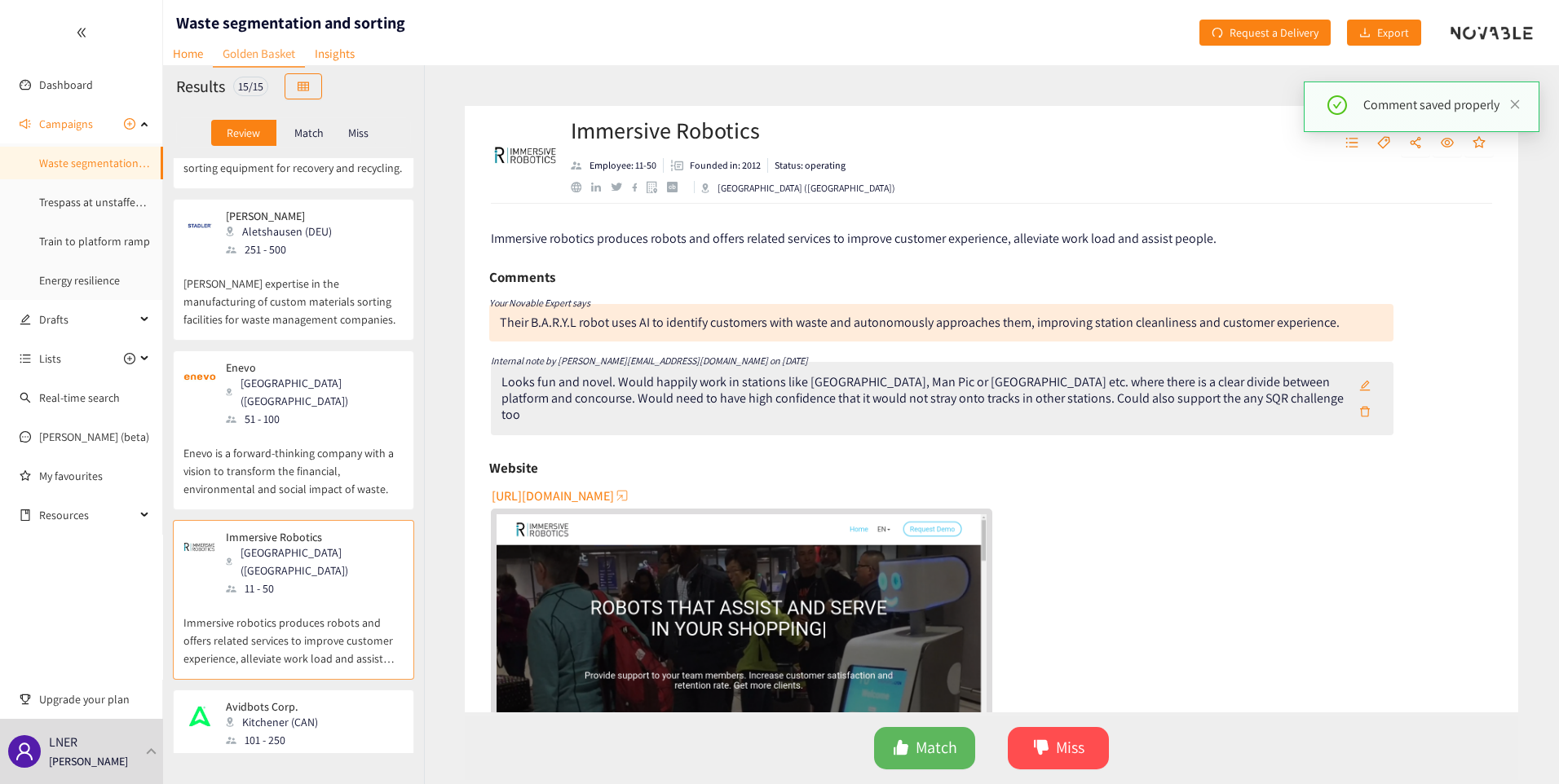
click at [1386, 143] on div "Comment saved properly" at bounding box center [1422, 113] width 236 height 64
click at [1357, 141] on div "Comment saved properly" at bounding box center [1422, 113] width 236 height 64
click at [1350, 146] on icon "unordered-list" at bounding box center [1352, 142] width 12 height 10
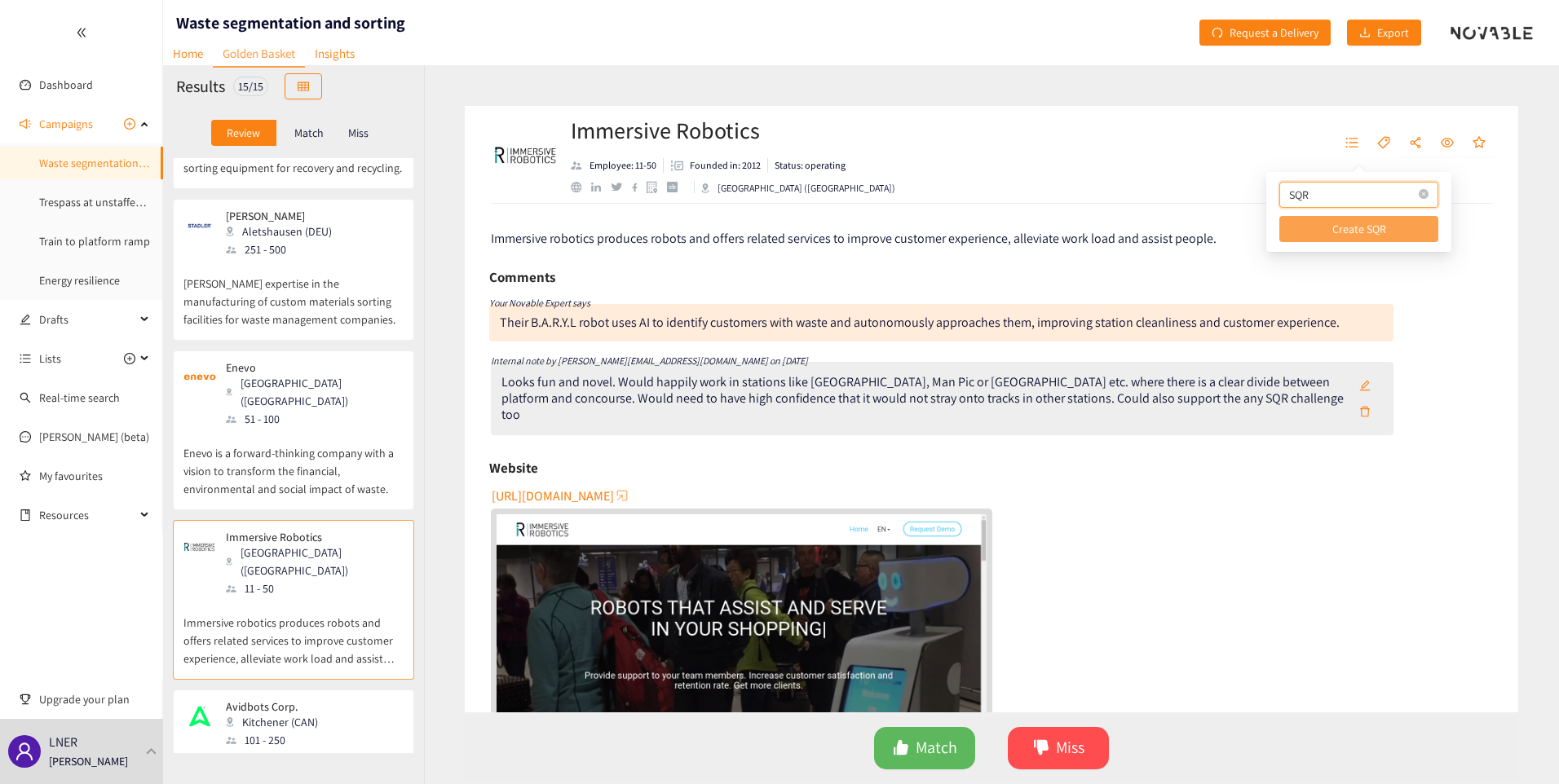
type input "SQR"
click at [1327, 219] on button "Create SQR" at bounding box center [1359, 229] width 159 height 26
click at [1408, 221] on button "button" at bounding box center [1421, 225] width 36 height 18
click at [1448, 246] on div "Immersive robotics produces robots and offers related services to improve custo…" at bounding box center [993, 238] width 1003 height 20
click at [260, 749] on p "Avidbots designs, manufactures, sells and supports autonomous connected robots …" at bounding box center [293, 784] width 220 height 70
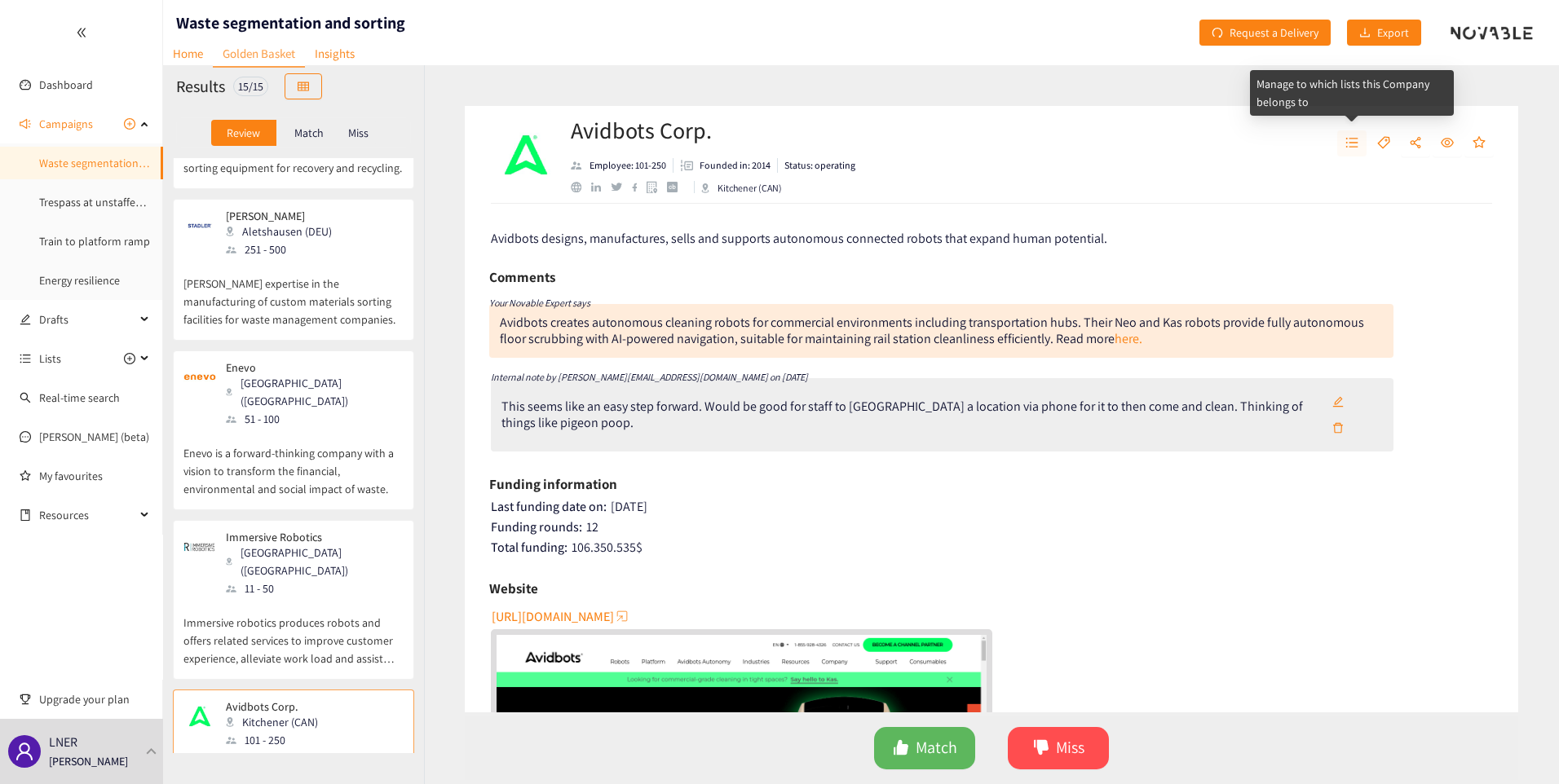
click at [1359, 140] on button "button" at bounding box center [1351, 143] width 29 height 26
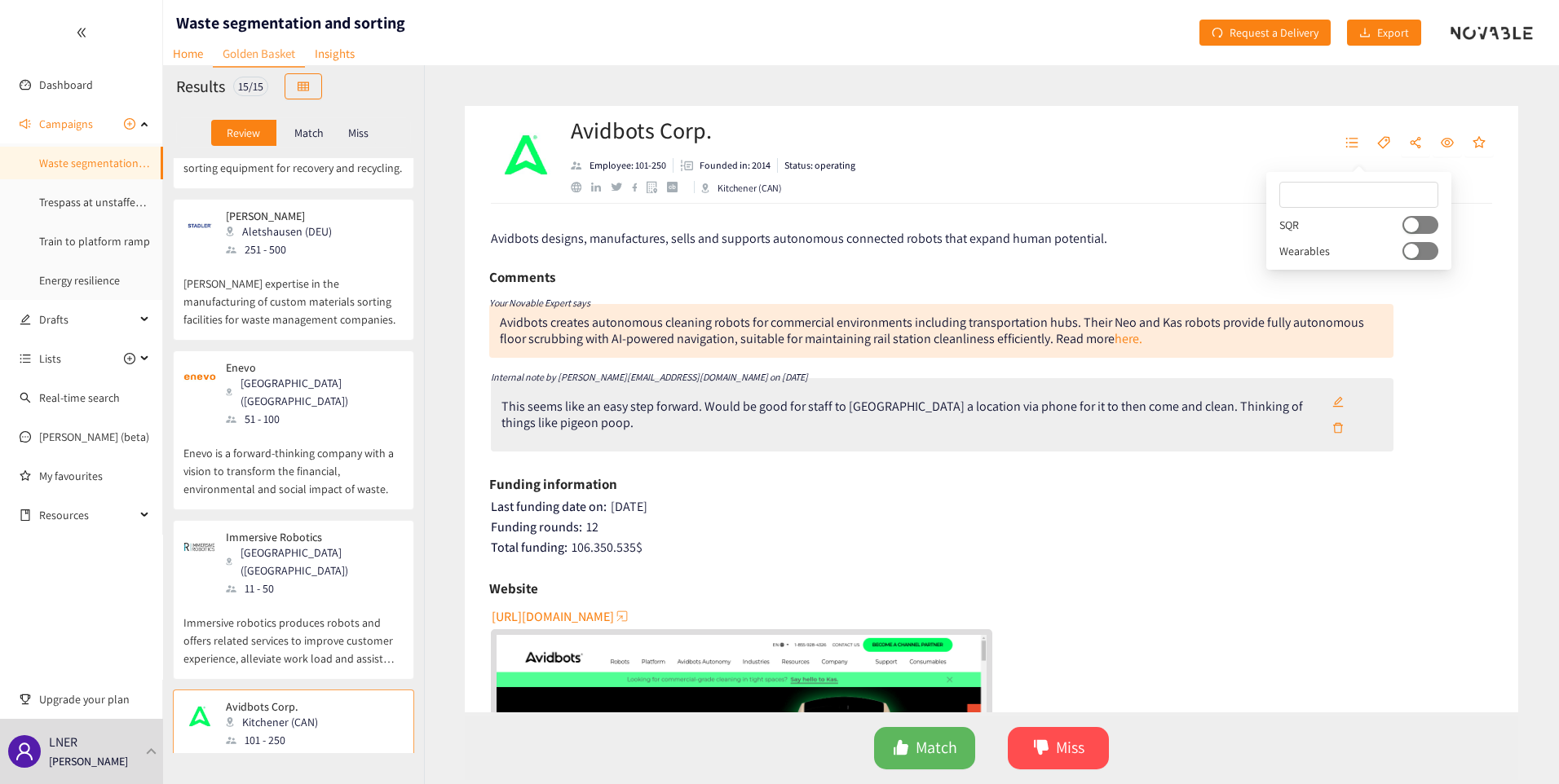
click at [1414, 225] on button "button" at bounding box center [1421, 225] width 36 height 18
click at [1224, 522] on div "Funding rounds: 12" at bounding box center [993, 527] width 1003 height 16
click at [296, 428] on p "Enevo is a forward-thinking company with a vision to transform the financial, e…" at bounding box center [293, 463] width 220 height 70
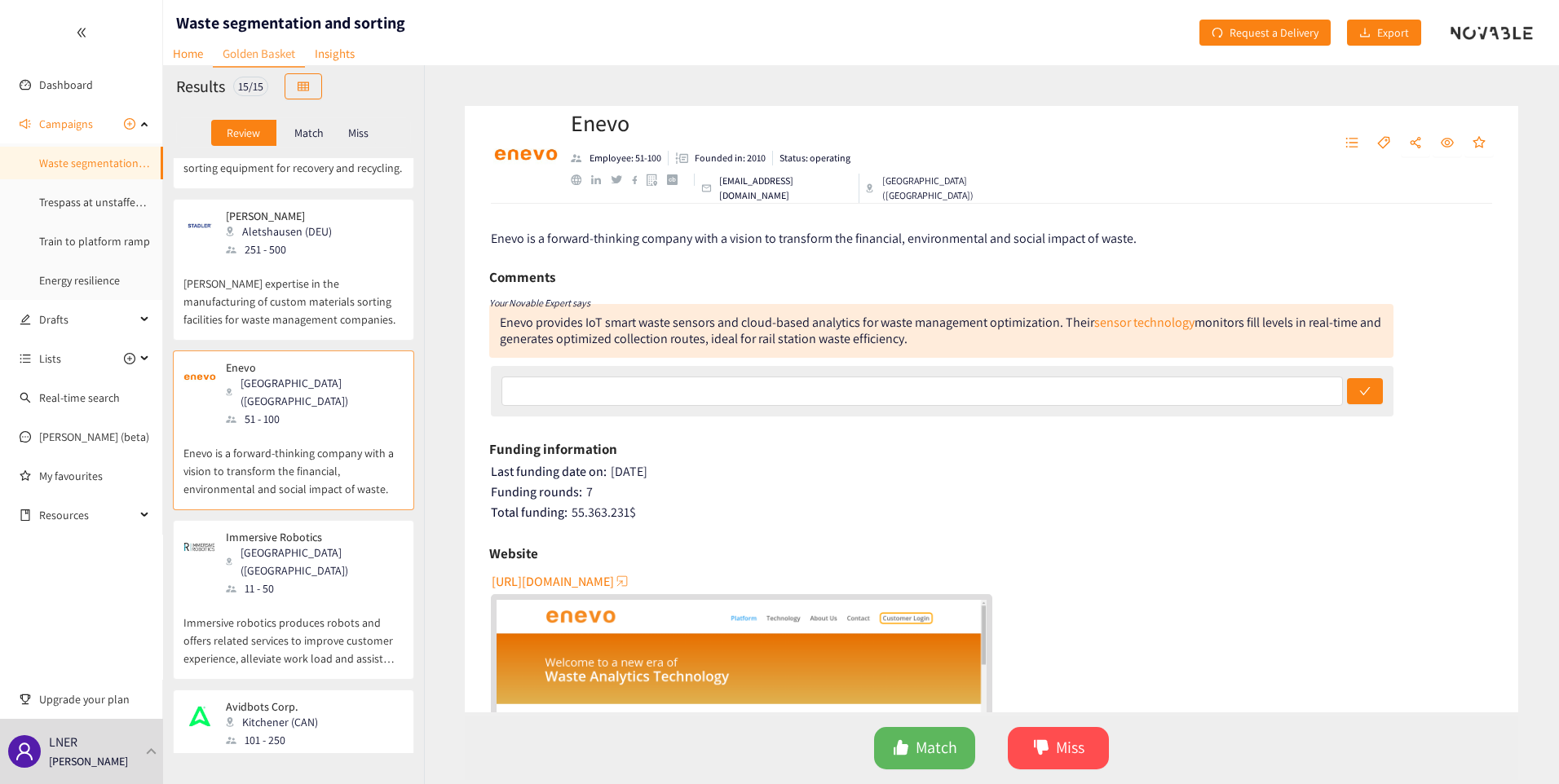
scroll to position [82, 0]
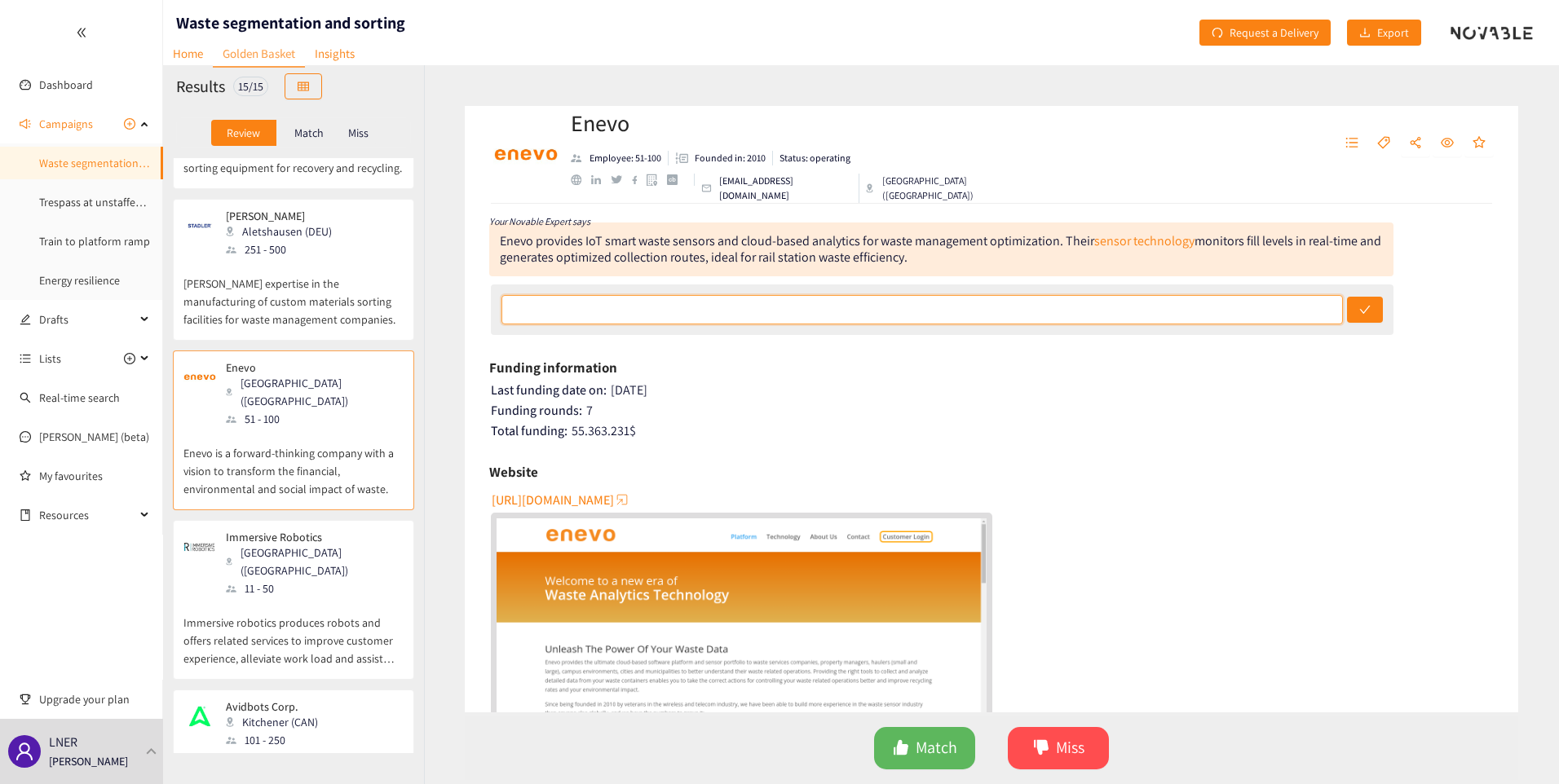
click at [992, 316] on input "text" at bounding box center [922, 309] width 841 height 29
type input "H"
type input "Good. But is something we (LNER) can do in-house as we have the IoT networks al…"
click at [1347, 296] on button "submit" at bounding box center [1365, 309] width 36 height 26
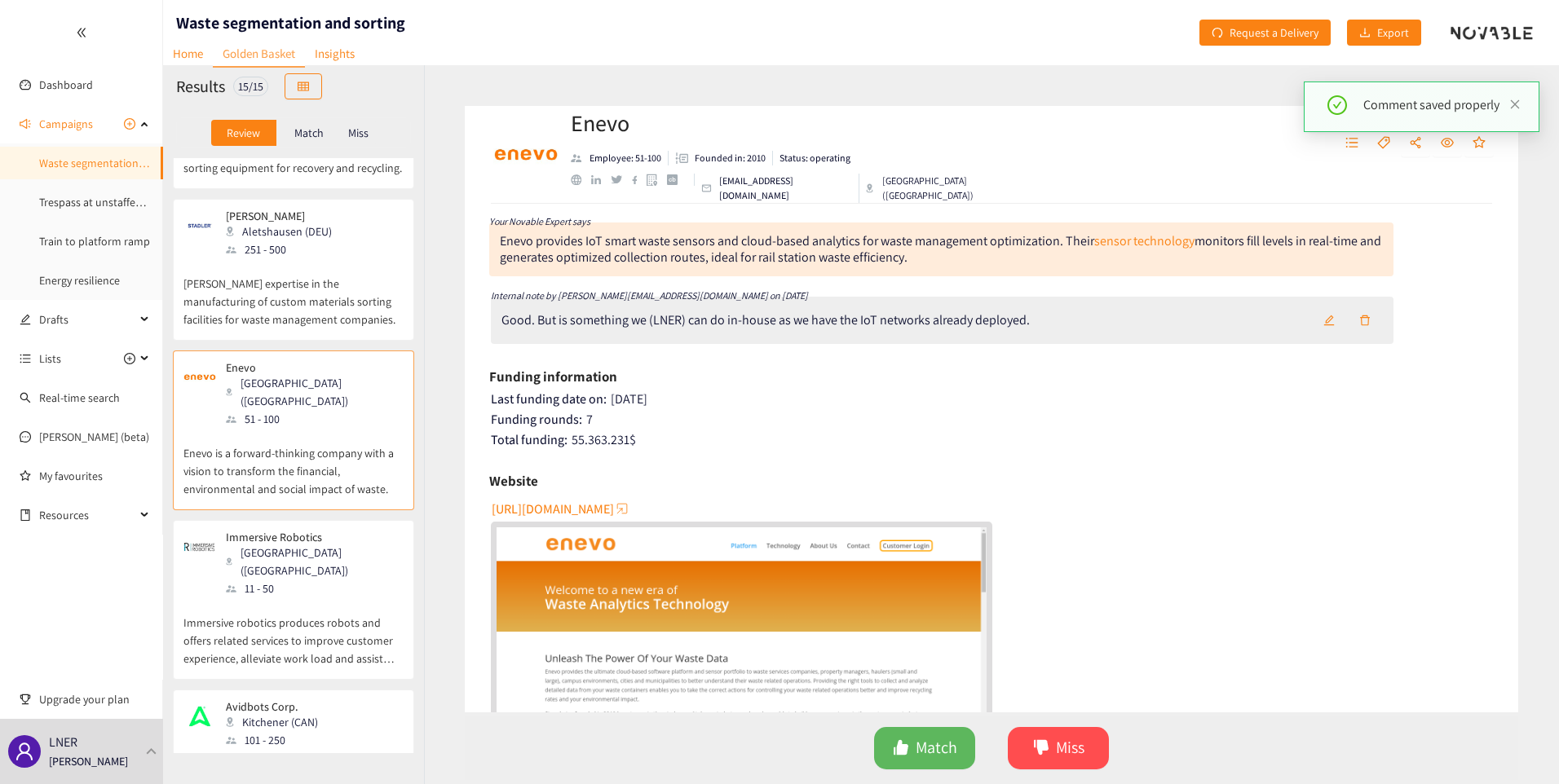
click at [274, 259] on p "[PERSON_NAME] expertise in the manufacturing of custom materials sorting facili…" at bounding box center [293, 294] width 220 height 70
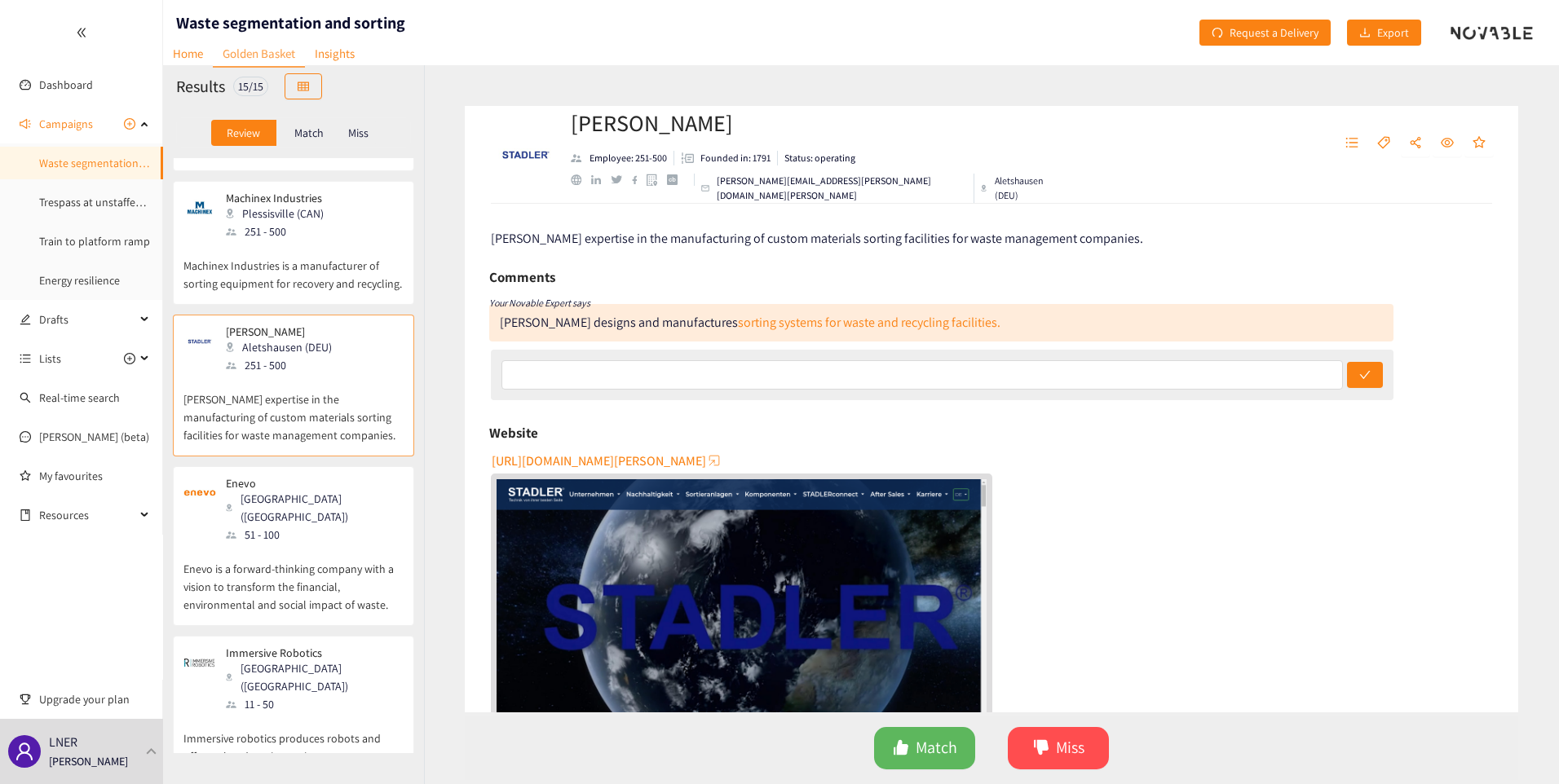
scroll to position [1376, 0]
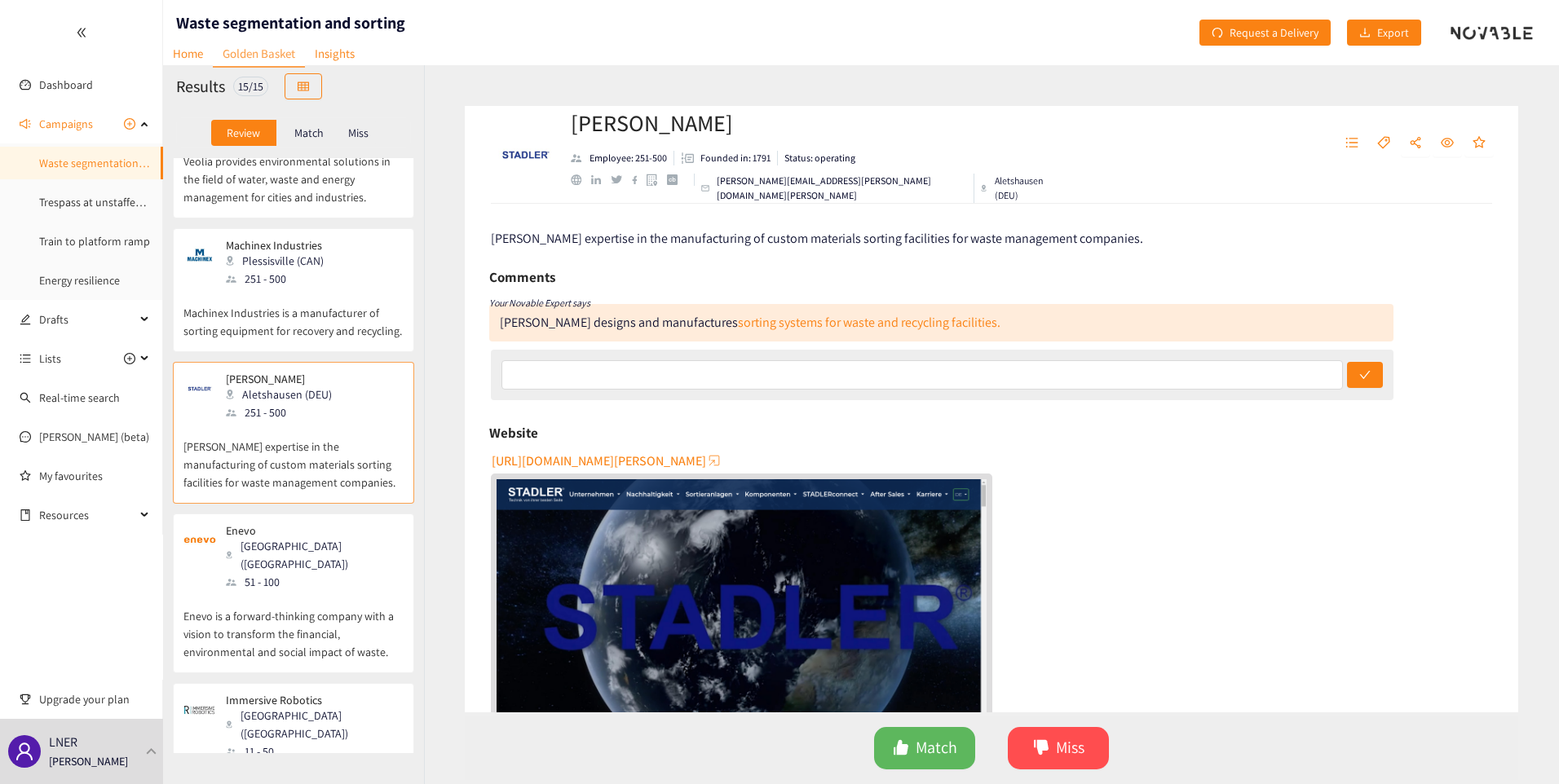
click at [307, 288] on p "Machinex Industries is a manufacturer of sorting equipment for recovery and rec…" at bounding box center [293, 313] width 220 height 52
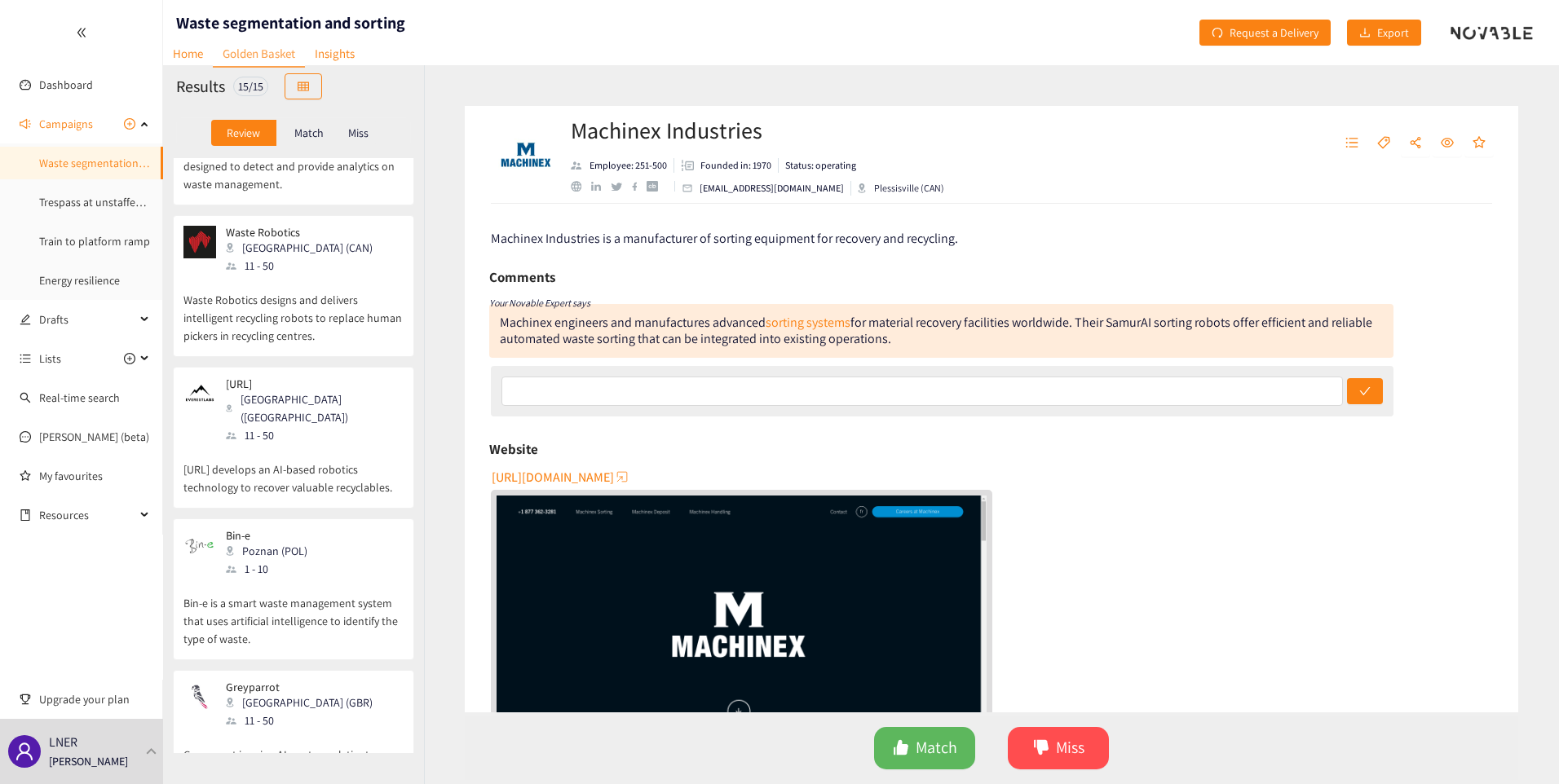
scroll to position [0, 0]
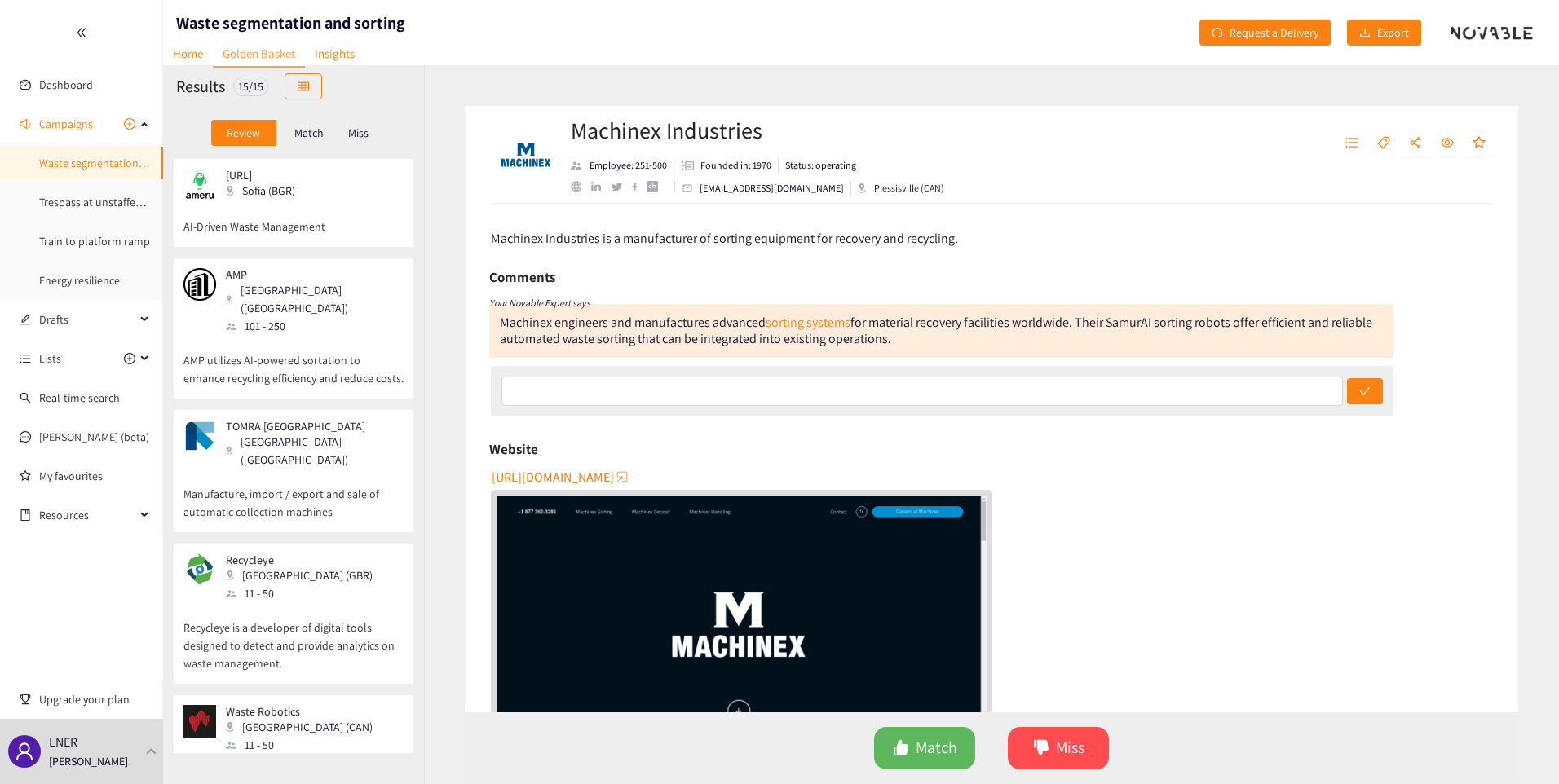
click at [293, 602] on p "Recycleye is a developer of digital tools designed to detect and provide analyt…" at bounding box center [293, 637] width 220 height 70
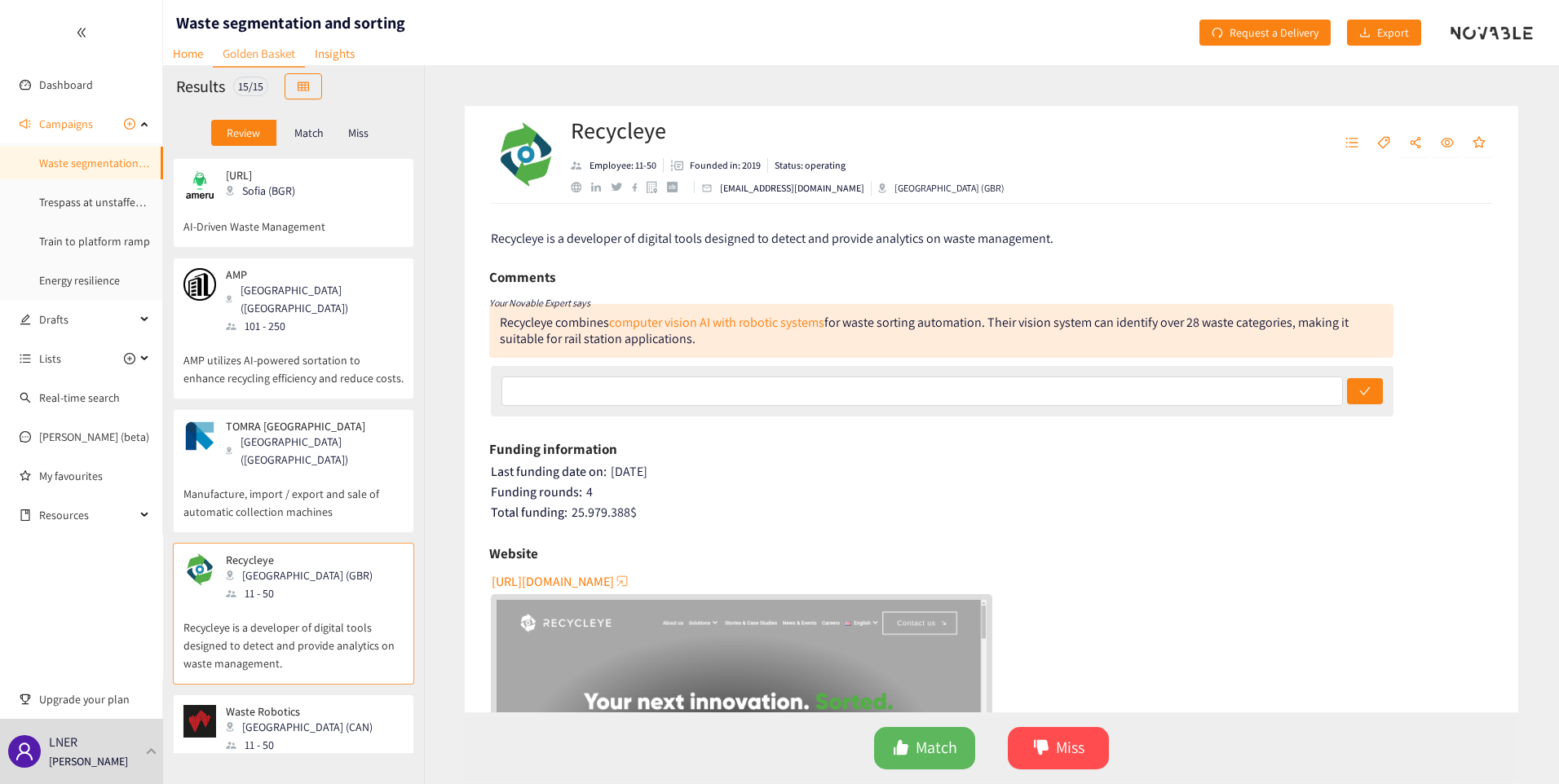
click at [283, 469] on p "Manufacture, import / export and sale of automatic collection machines" at bounding box center [293, 494] width 220 height 52
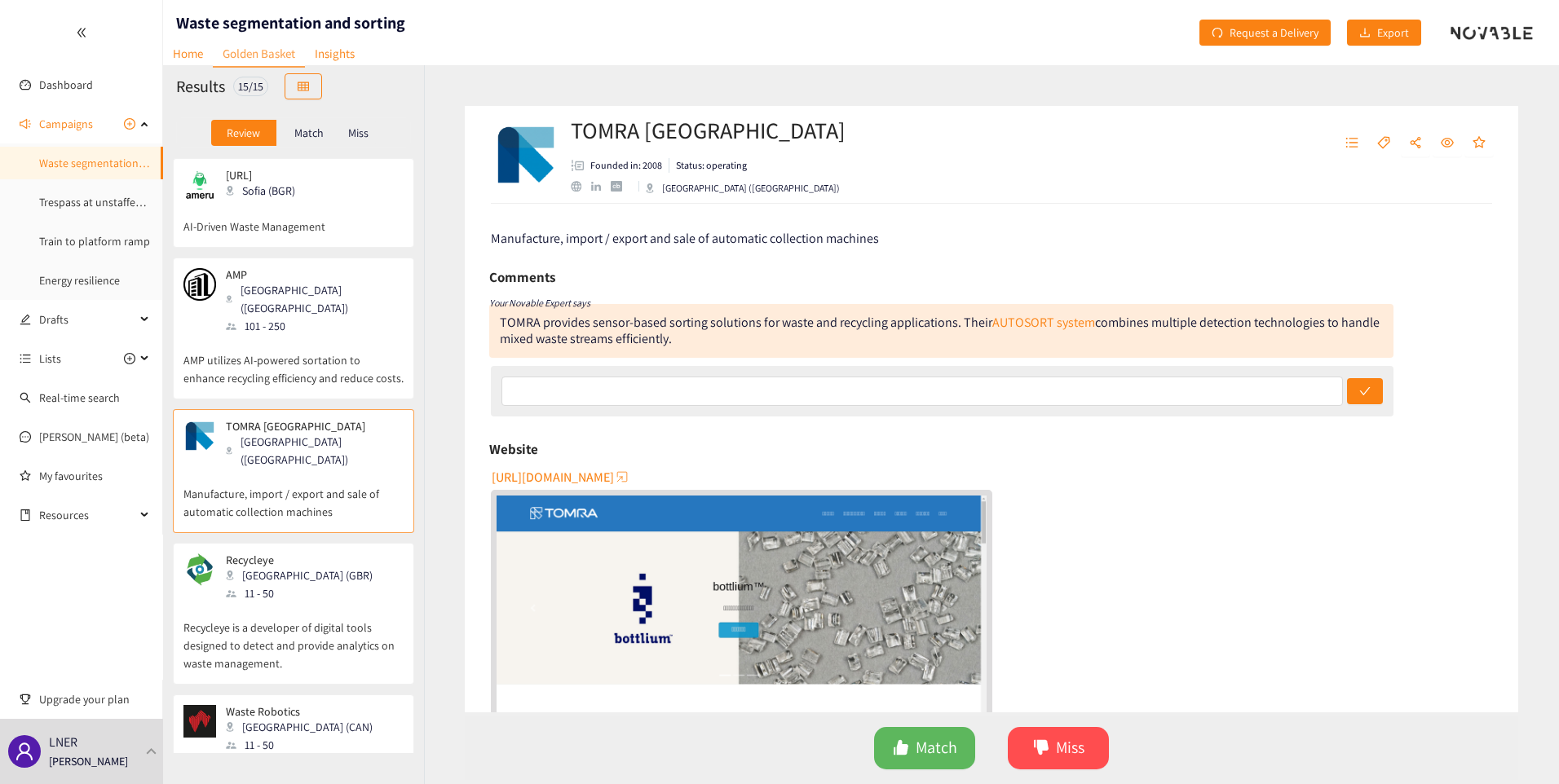
click at [311, 278] on p "AMP" at bounding box center [309, 274] width 166 height 13
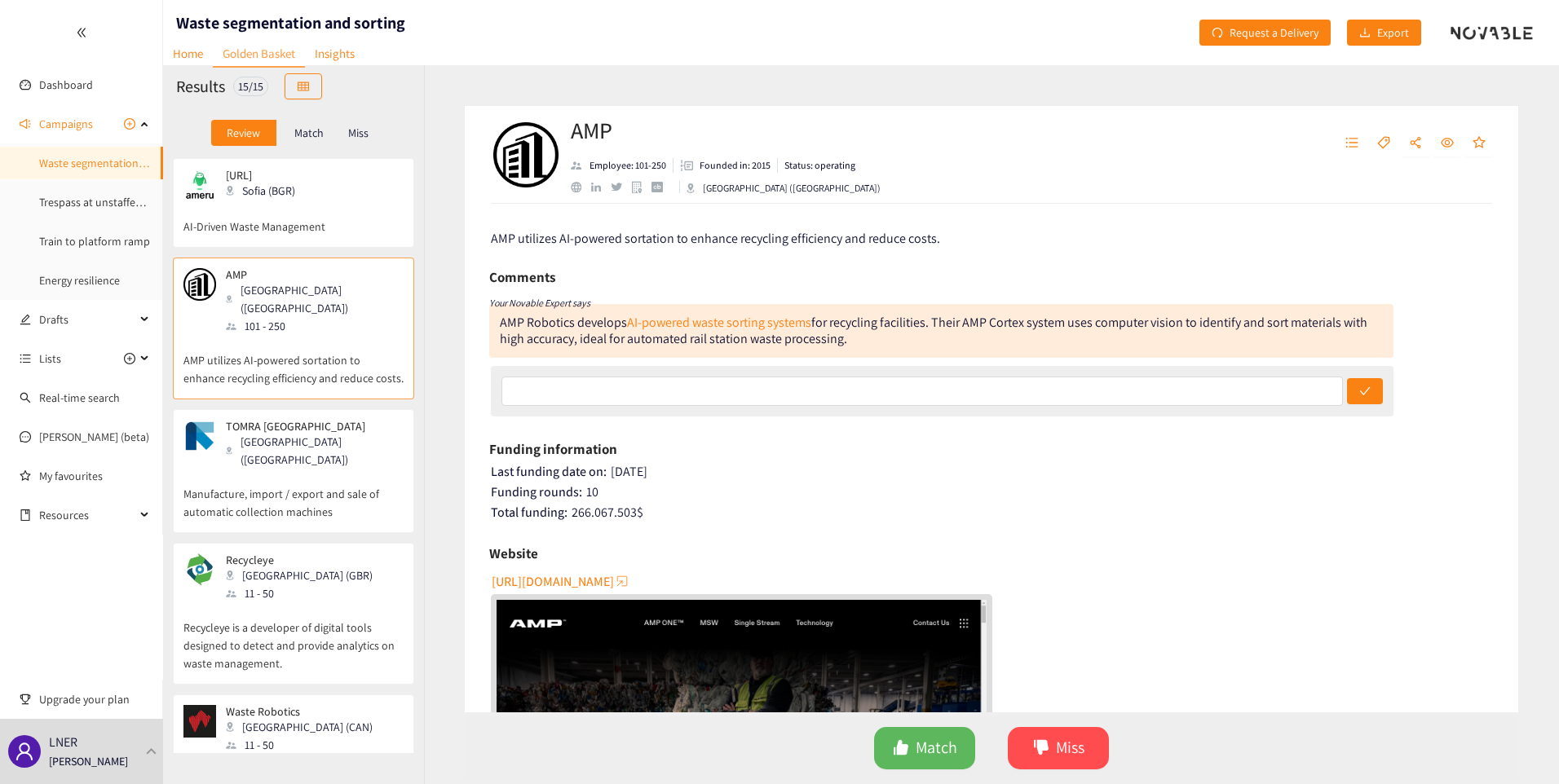
click at [309, 705] on div "Waste Robotics [GEOGRAPHIC_DATA] (CAN) 11 - 50" at bounding box center [293, 729] width 220 height 49
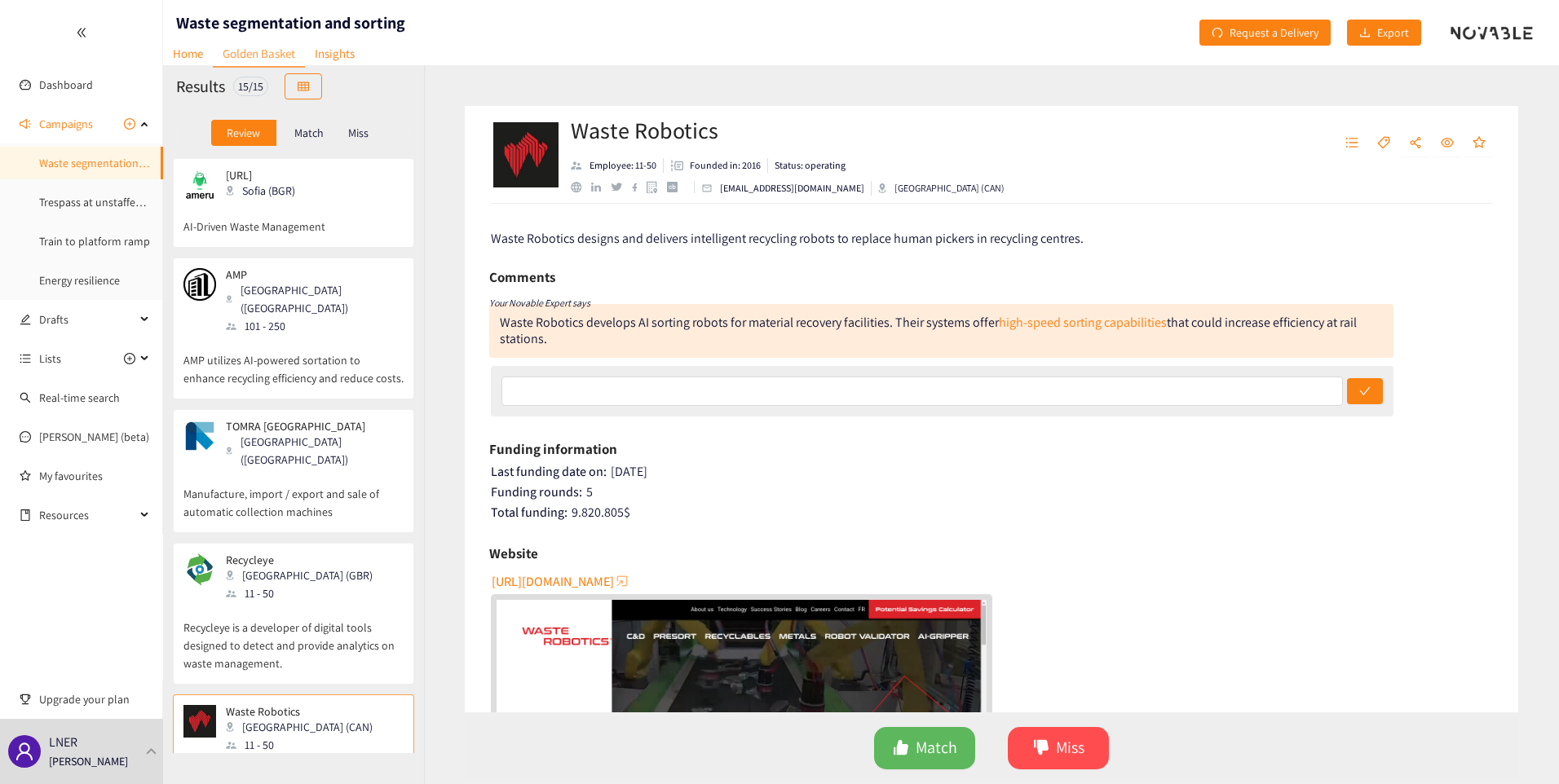
click at [248, 335] on p "AMP utilizes AI-powered sortation to enhance recycling efficiency and reduce co…" at bounding box center [293, 361] width 220 height 52
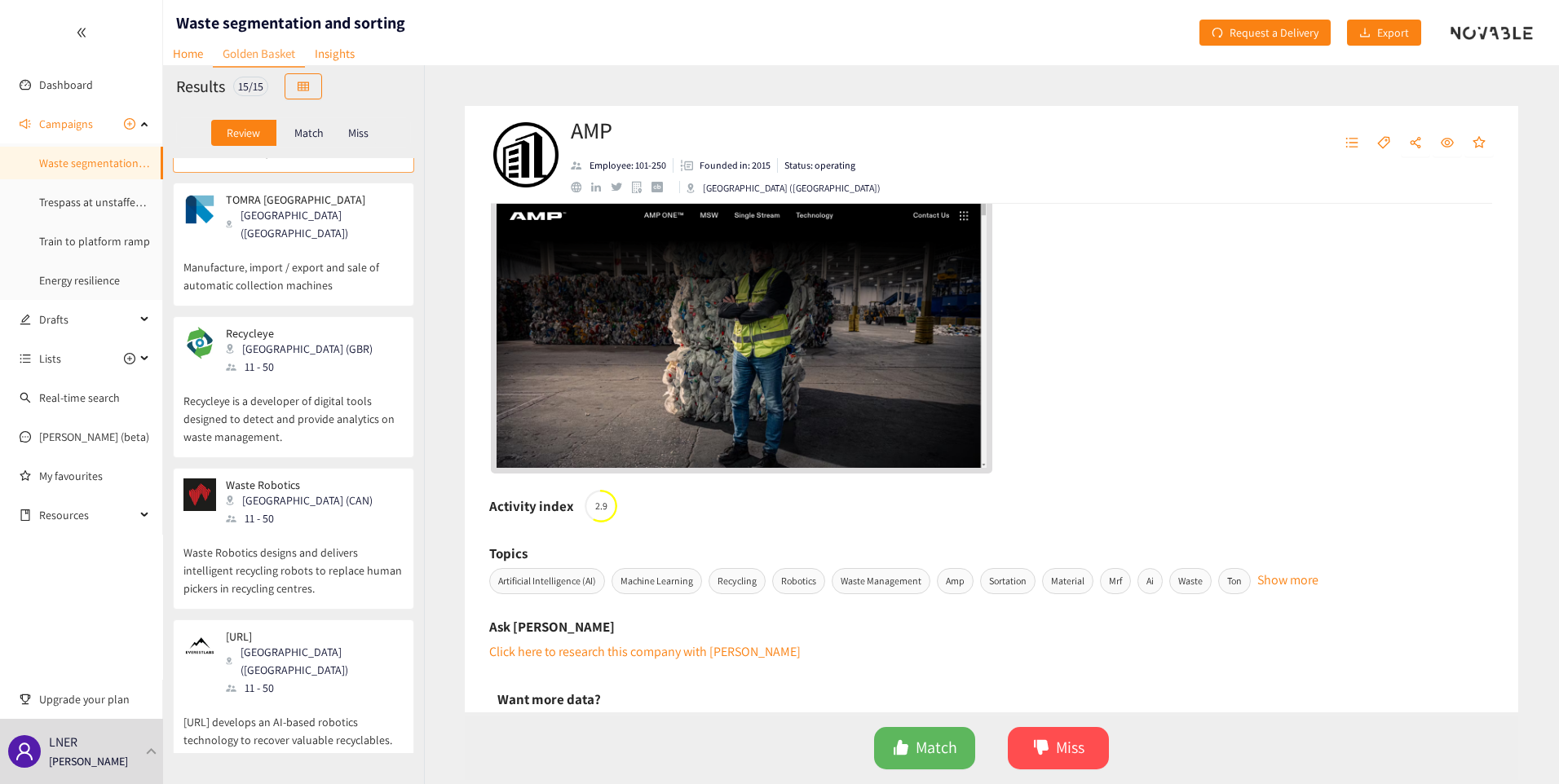
scroll to position [163, 0]
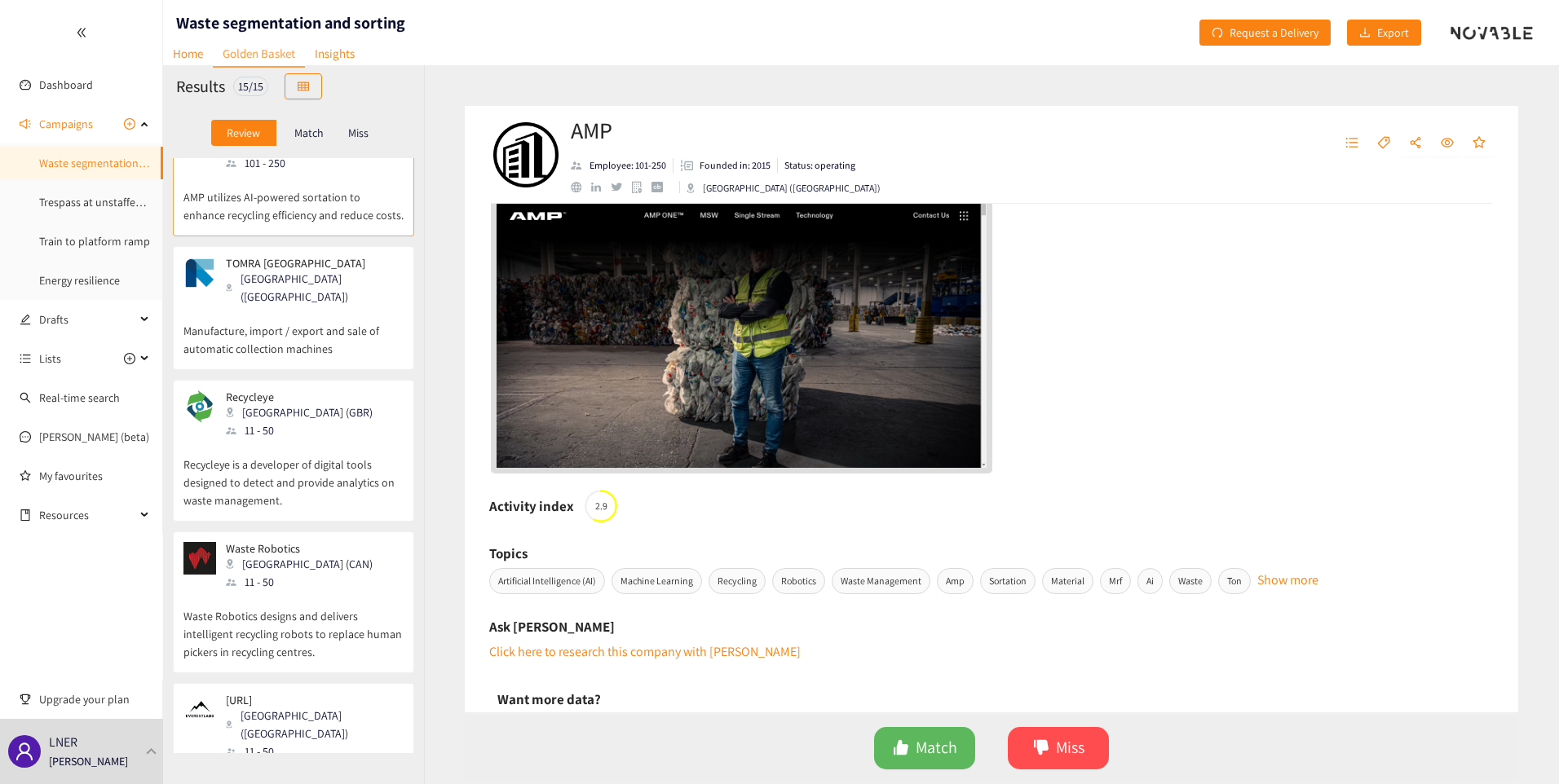
click at [320, 600] on p "Waste Robotics designs and delivers intelligent recycling robots to replace hum…" at bounding box center [293, 626] width 220 height 70
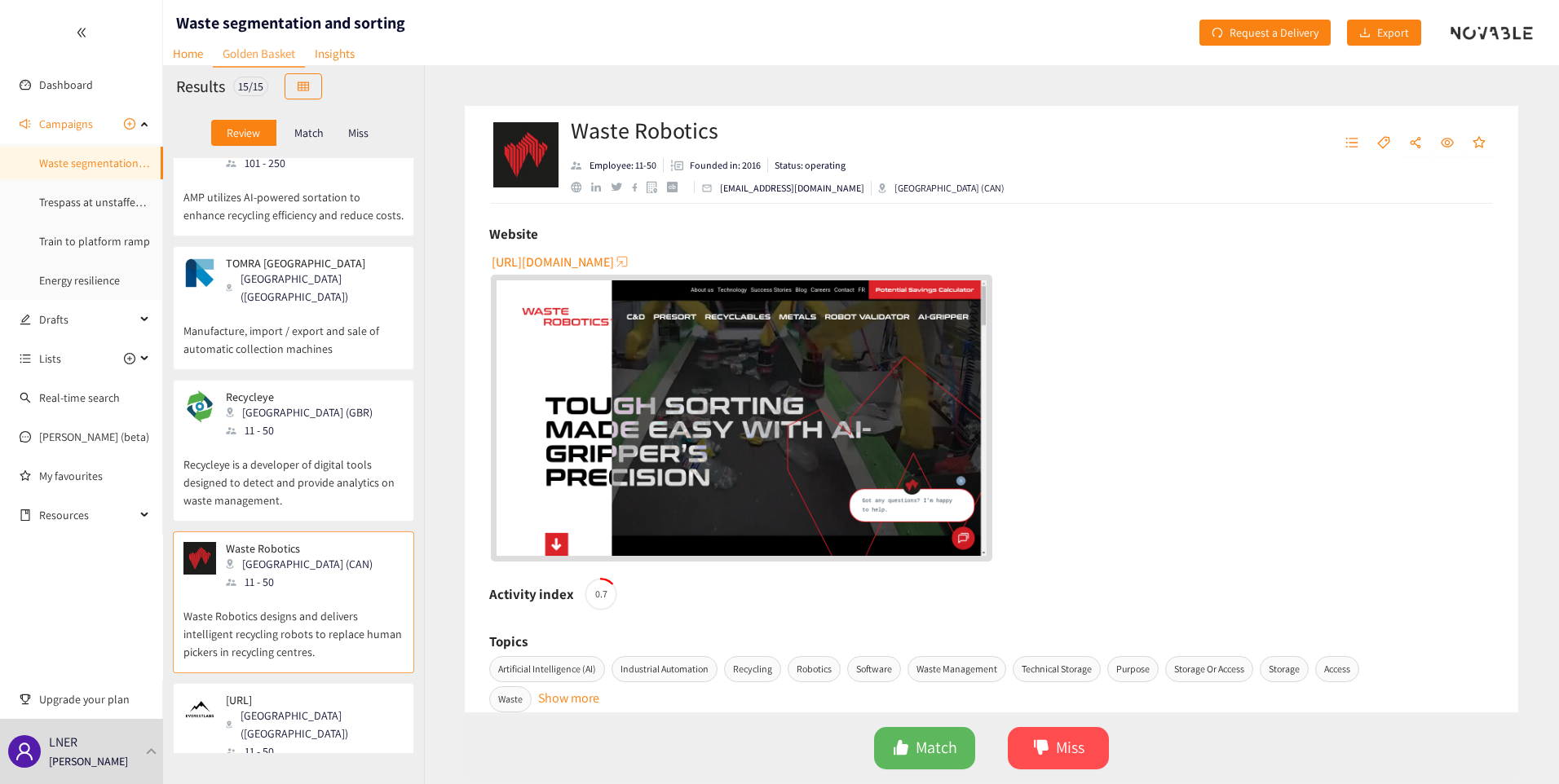
scroll to position [326, 0]
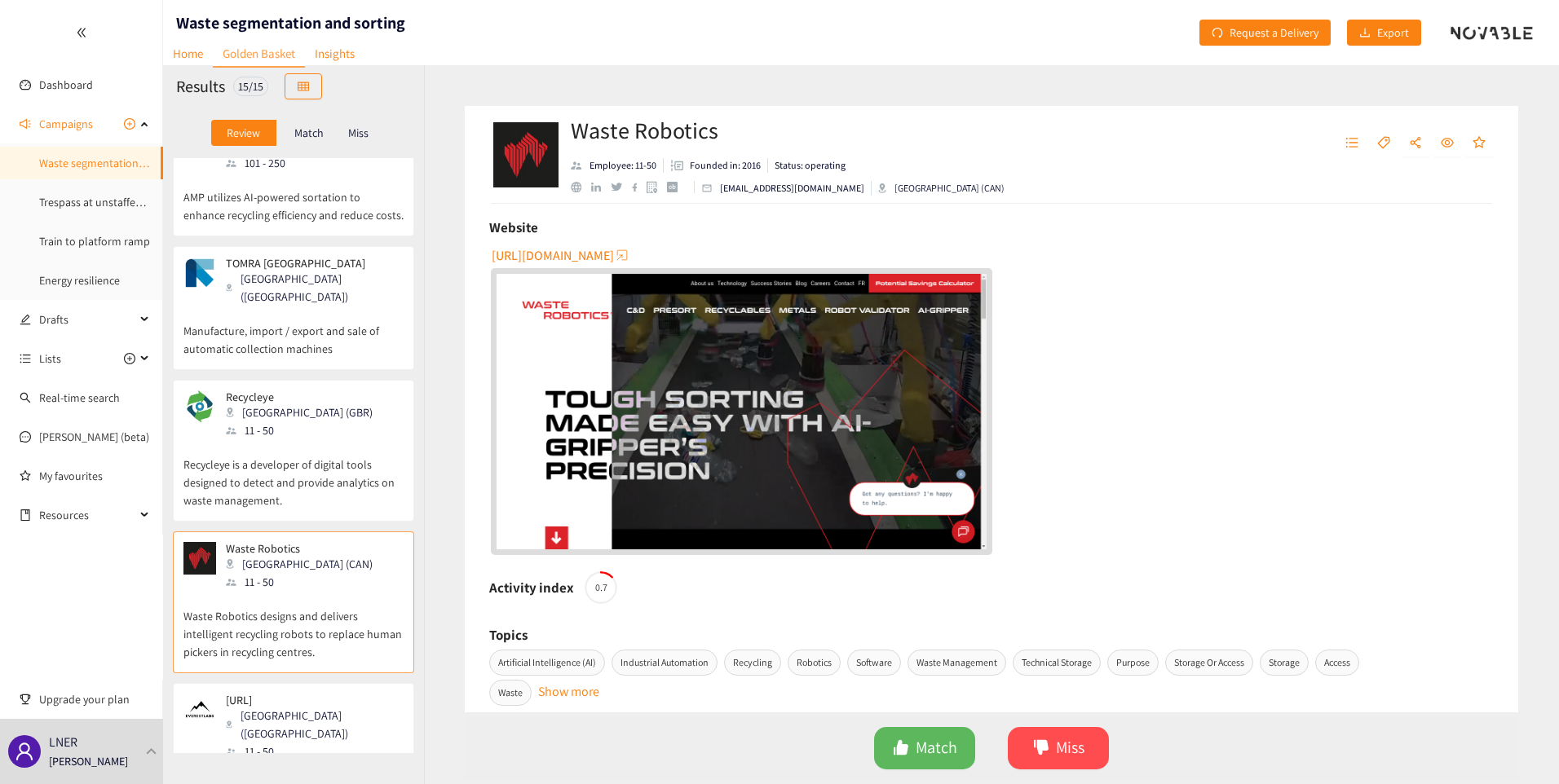
click at [251, 706] on div "[GEOGRAPHIC_DATA] ([GEOGRAPHIC_DATA])" at bounding box center [314, 724] width 176 height 36
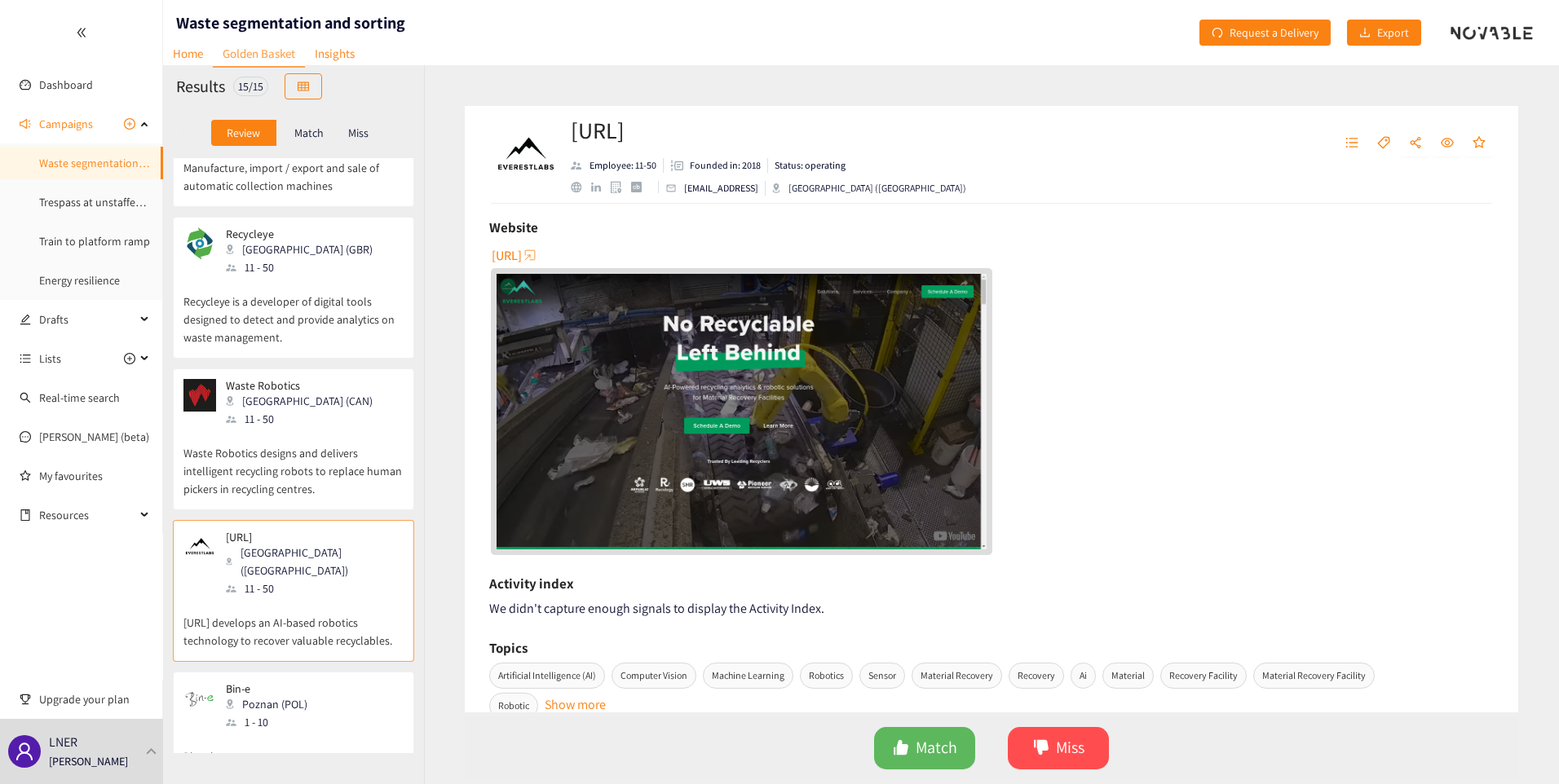
click at [247, 713] on div "1 - 10" at bounding box center [272, 722] width 92 height 18
